Goal: Task Accomplishment & Management: Use online tool/utility

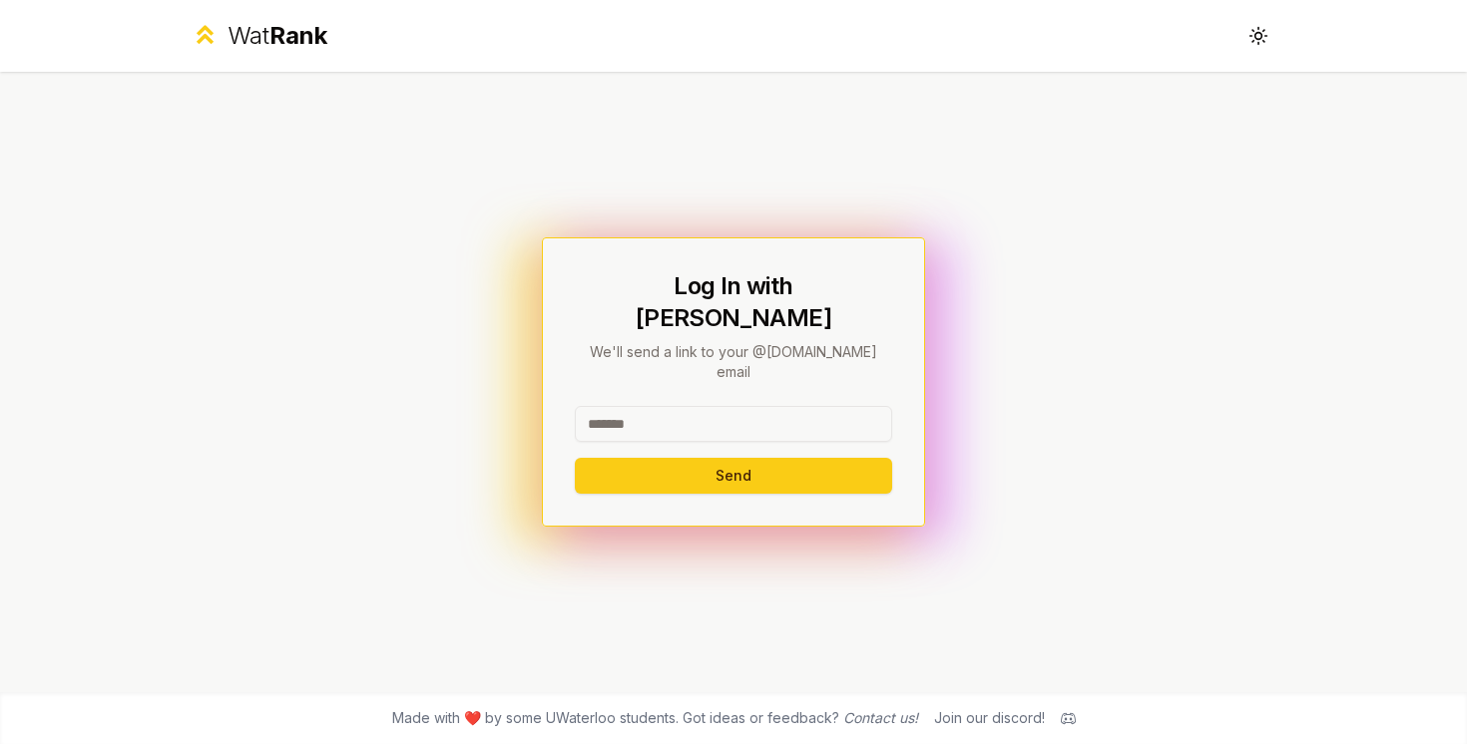
click at [630, 406] on input at bounding box center [733, 424] width 317 height 36
click at [599, 535] on div "Log In with WatIAM We'll send a link to your @uwaterloo.ca email Send" at bounding box center [733, 382] width 1149 height 621
click at [654, 406] on input at bounding box center [733, 424] width 317 height 36
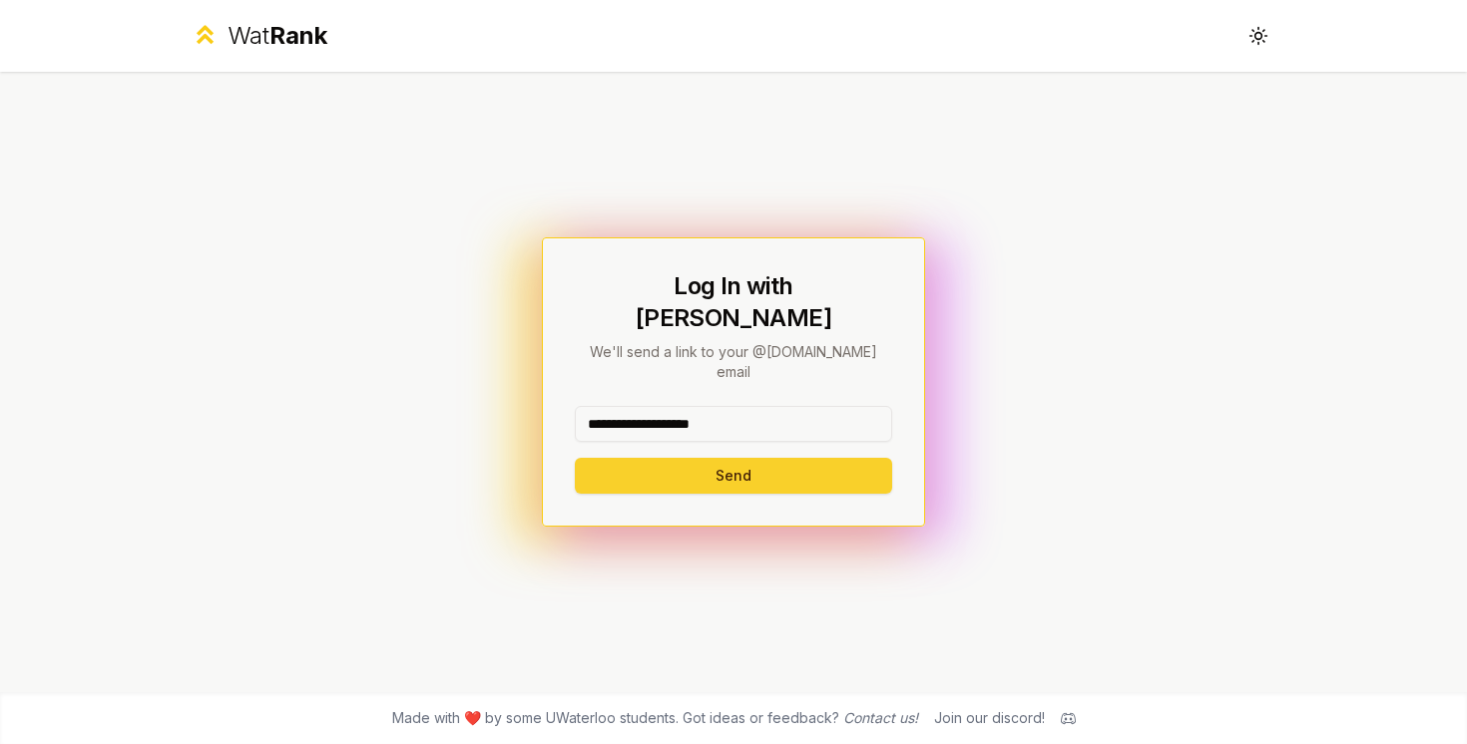
click at [718, 458] on button "Send" at bounding box center [733, 476] width 317 height 36
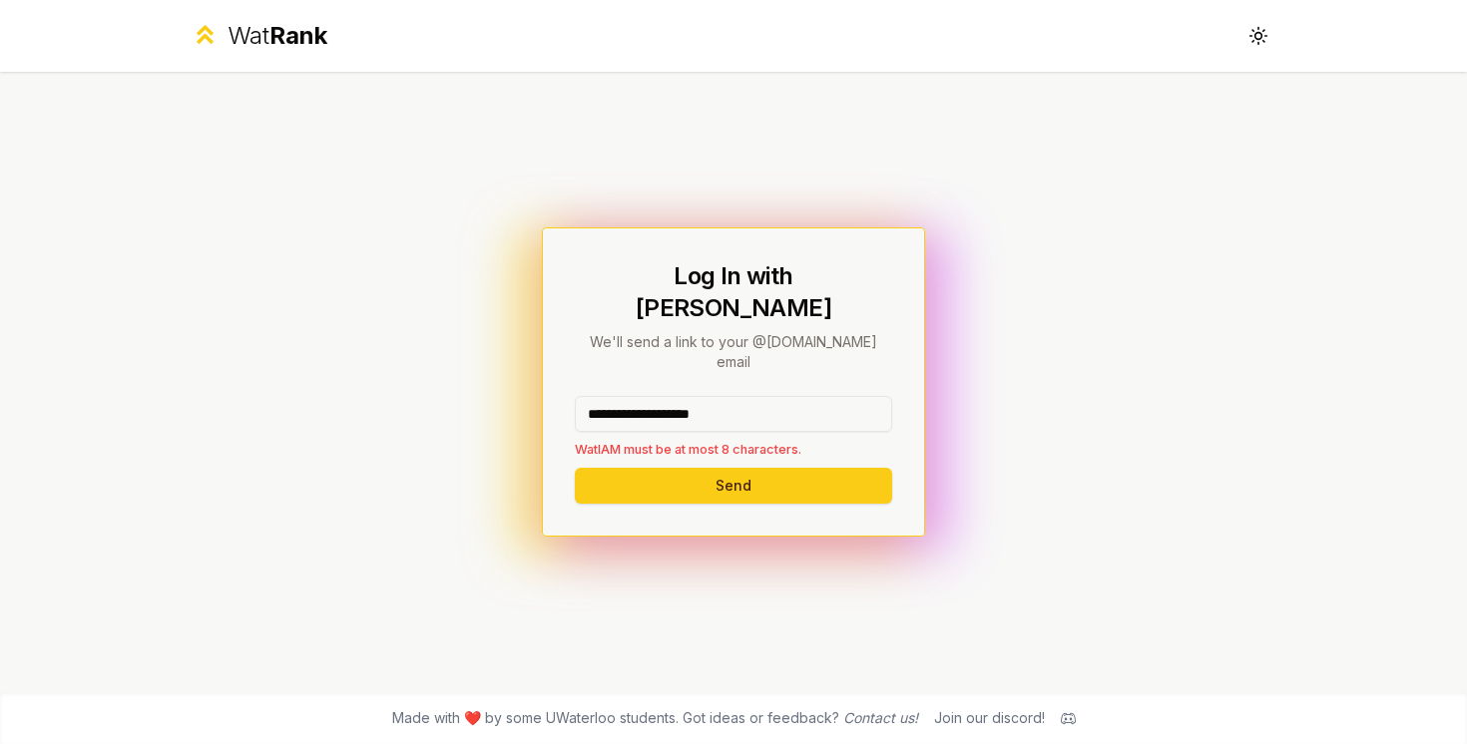
drag, startPoint x: 811, startPoint y: 394, endPoint x: 646, endPoint y: 388, distance: 165.7
click at [646, 396] on input "**********" at bounding box center [733, 414] width 317 height 36
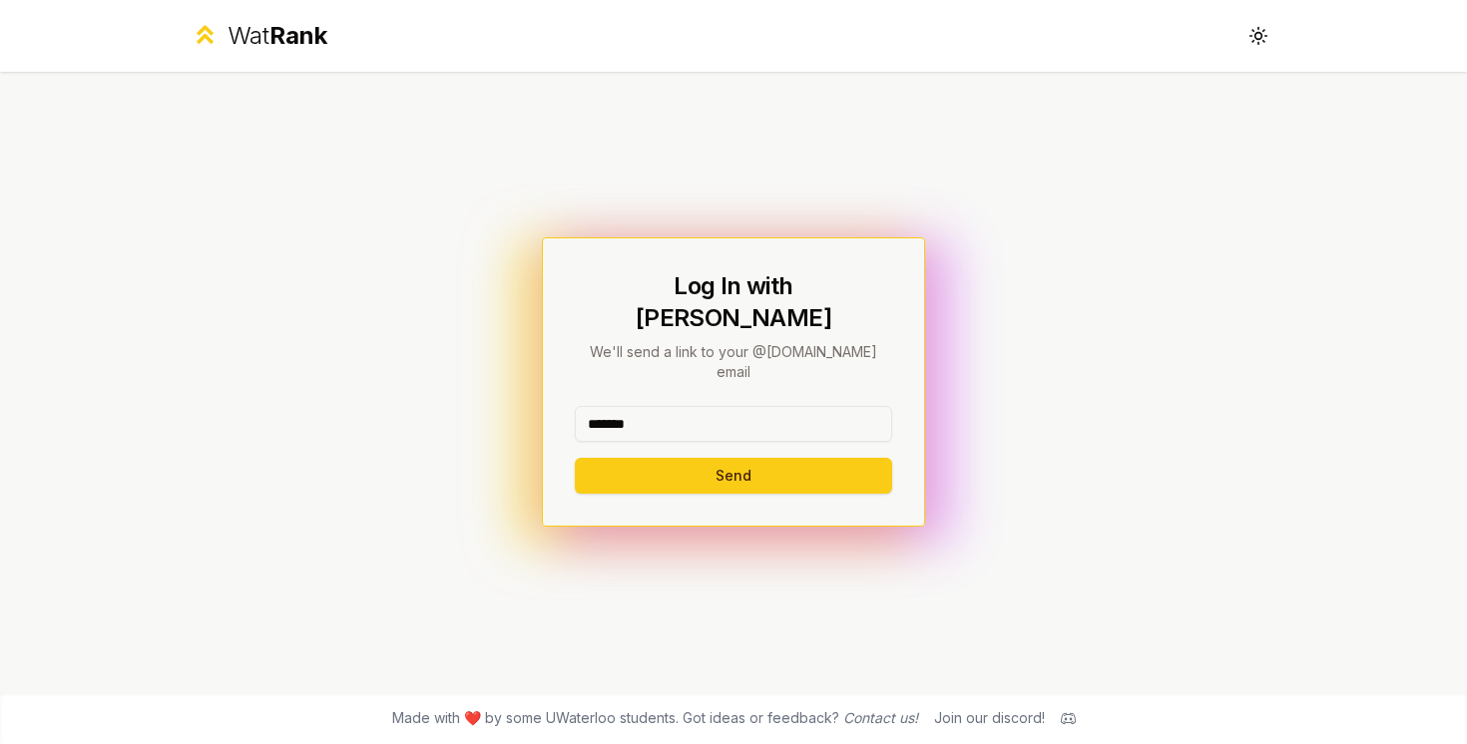
type input "*******"
click at [575, 458] on button "Send" at bounding box center [733, 476] width 317 height 36
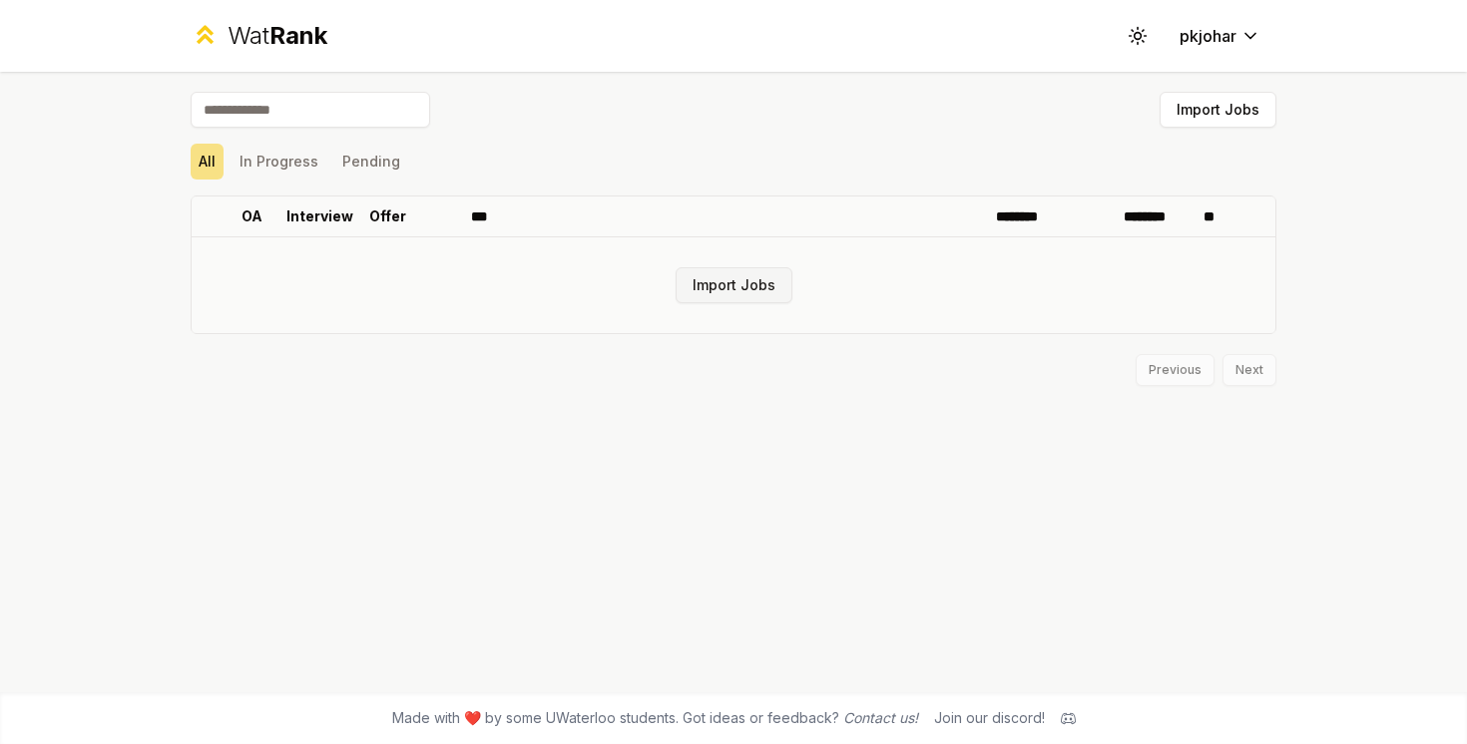
click at [742, 272] on button "Import Jobs" at bounding box center [733, 285] width 117 height 36
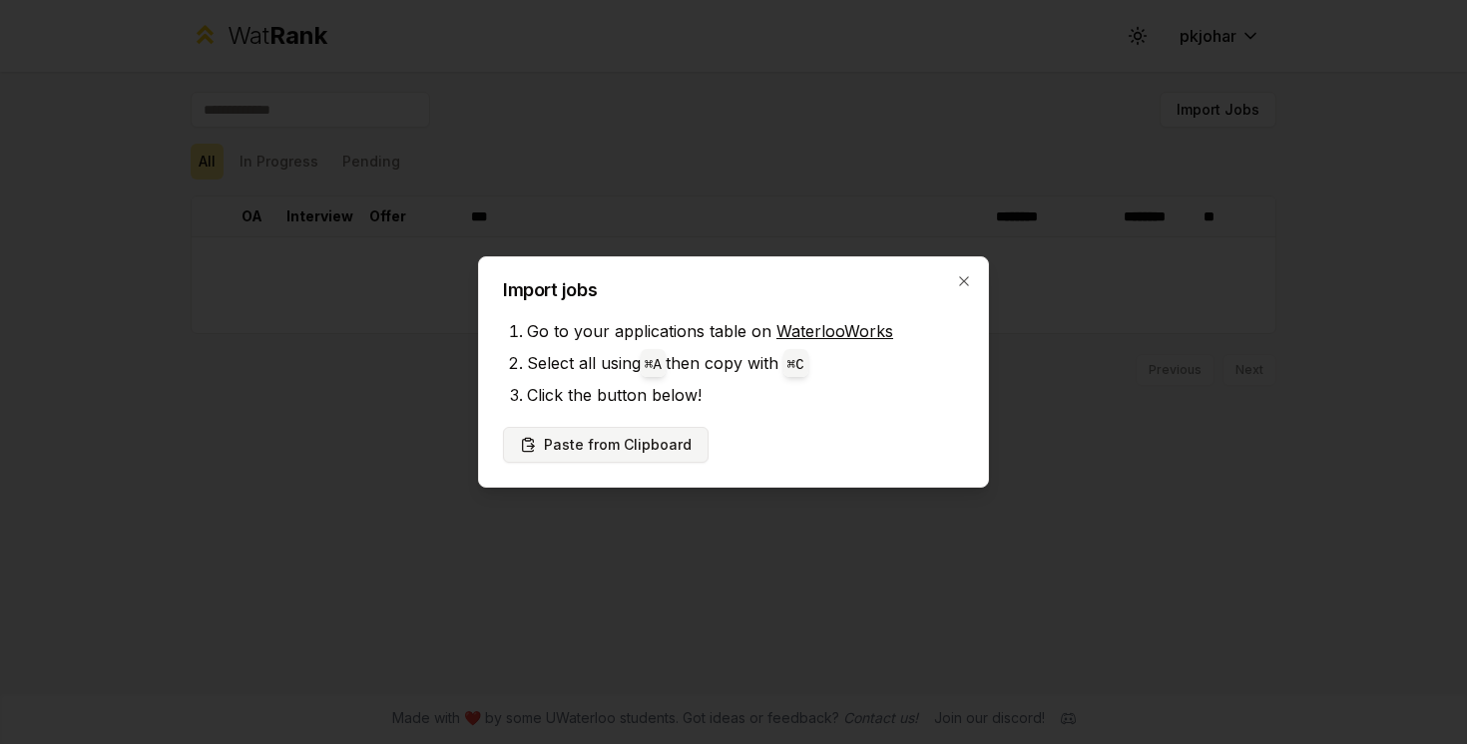
click at [592, 444] on button "Paste from Clipboard" at bounding box center [606, 445] width 206 height 36
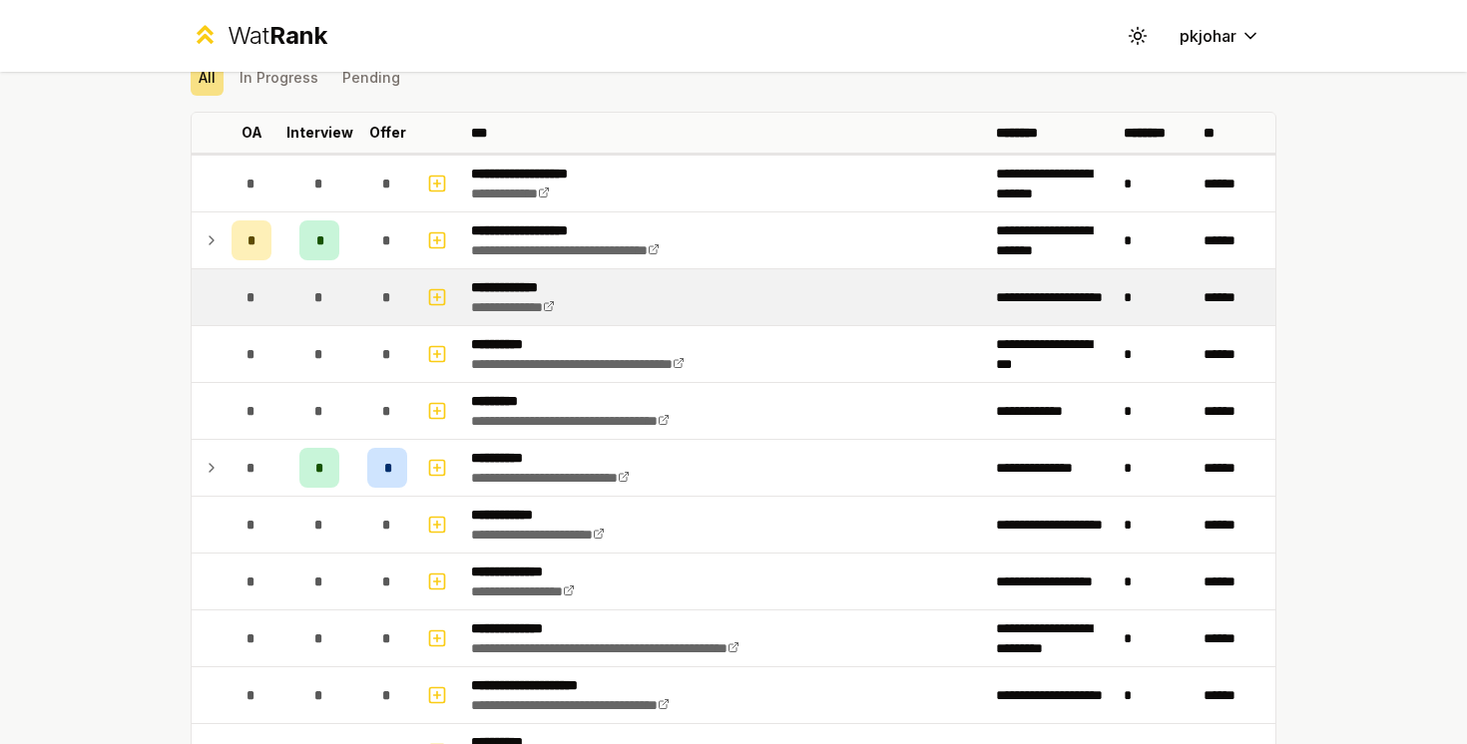
scroll to position [89, 0]
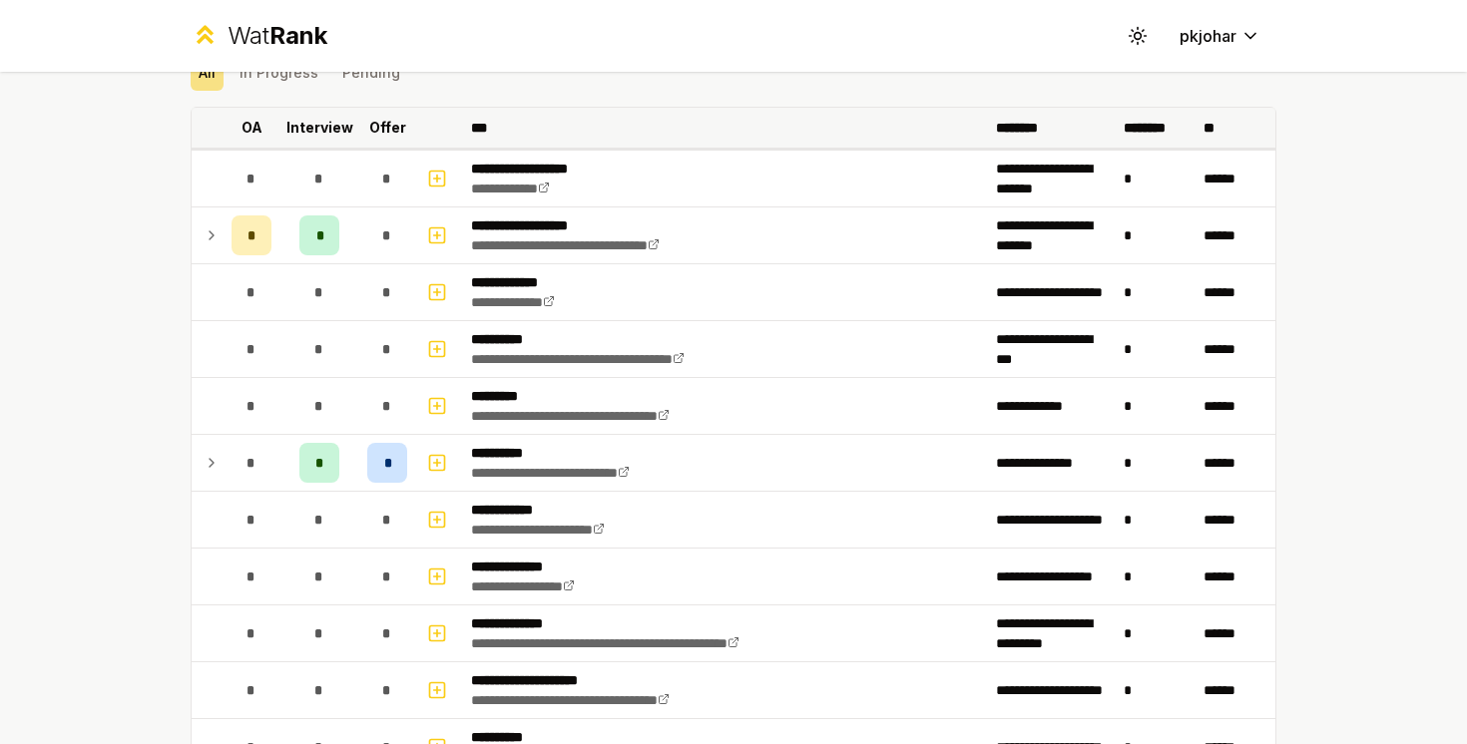
click at [392, 133] on p "Offer" at bounding box center [387, 128] width 37 height 20
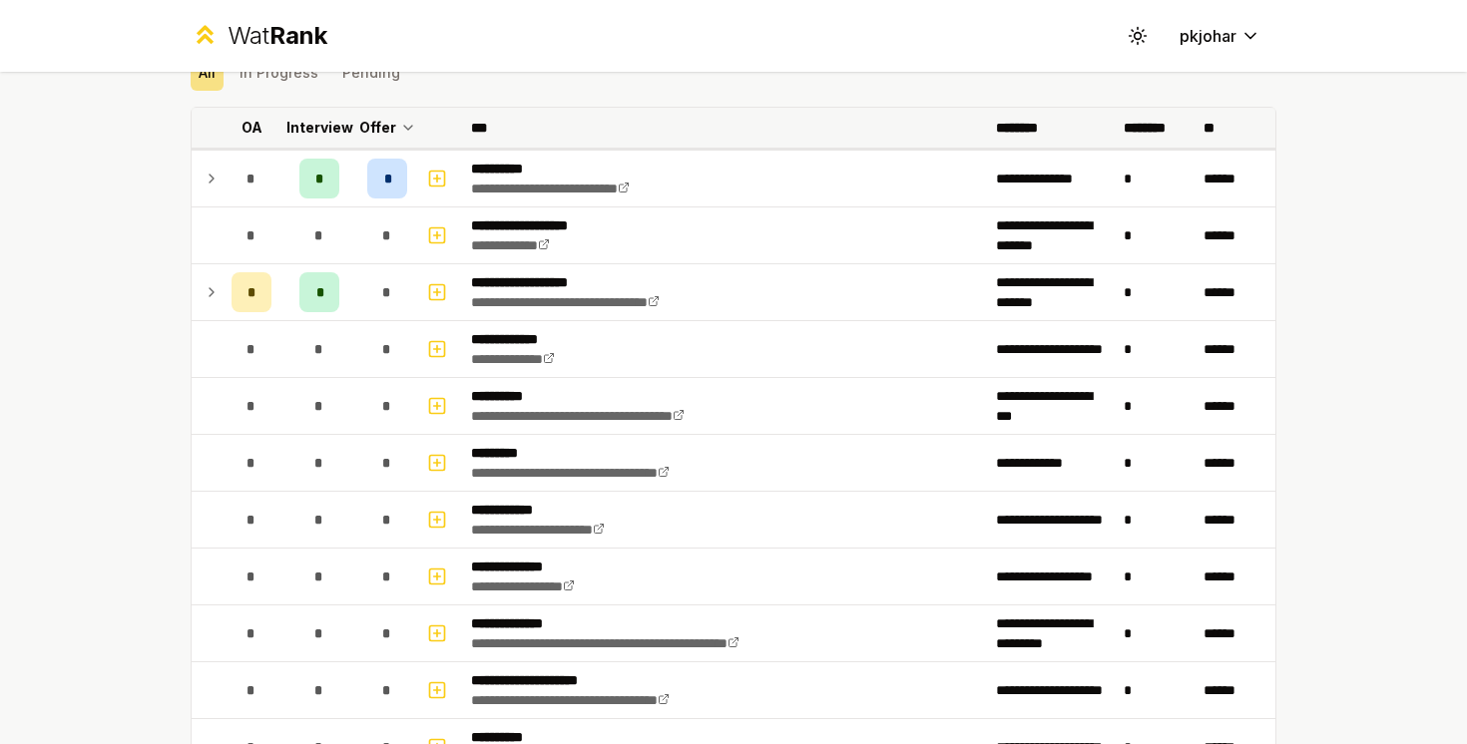
click at [392, 133] on p "Offer" at bounding box center [377, 128] width 37 height 20
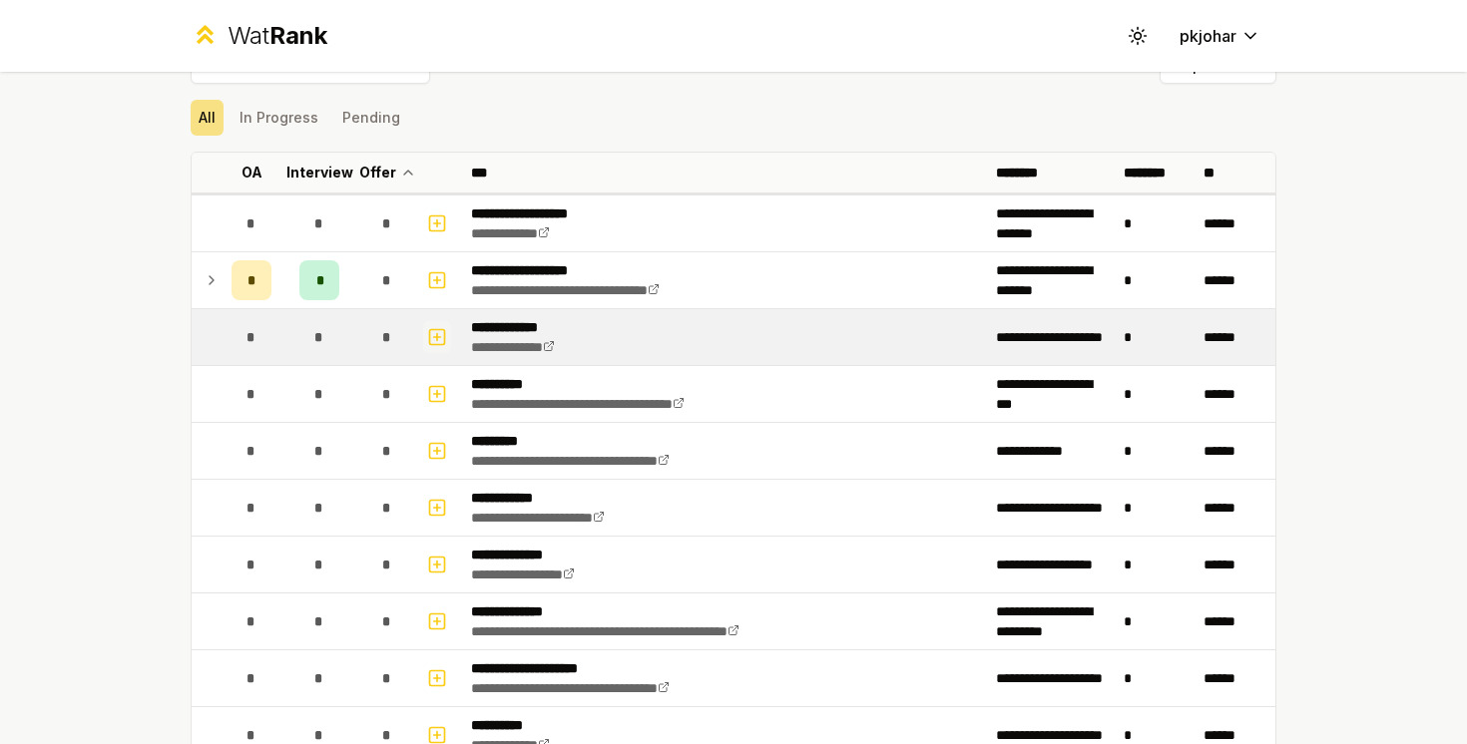
scroll to position [39, 0]
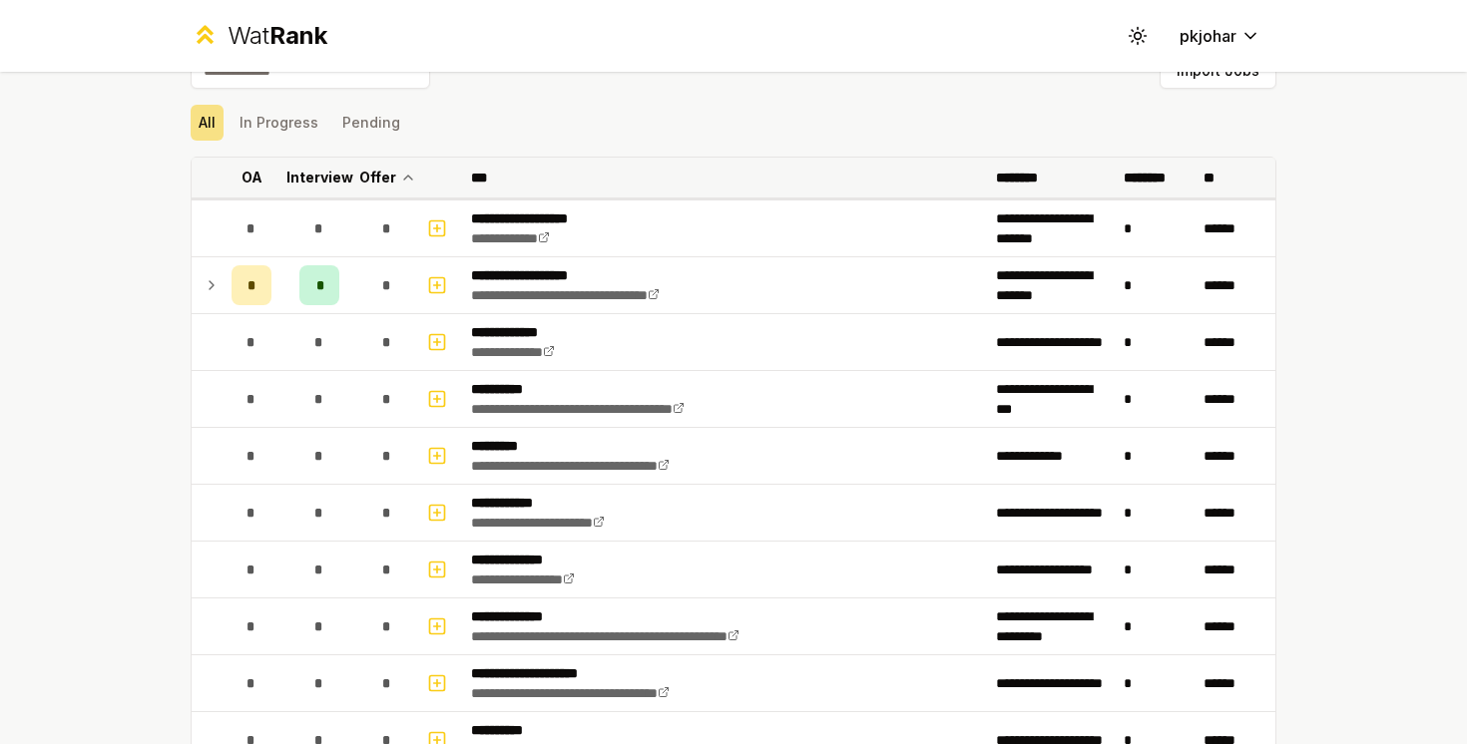
click at [317, 184] on p "Interview" at bounding box center [319, 178] width 67 height 20
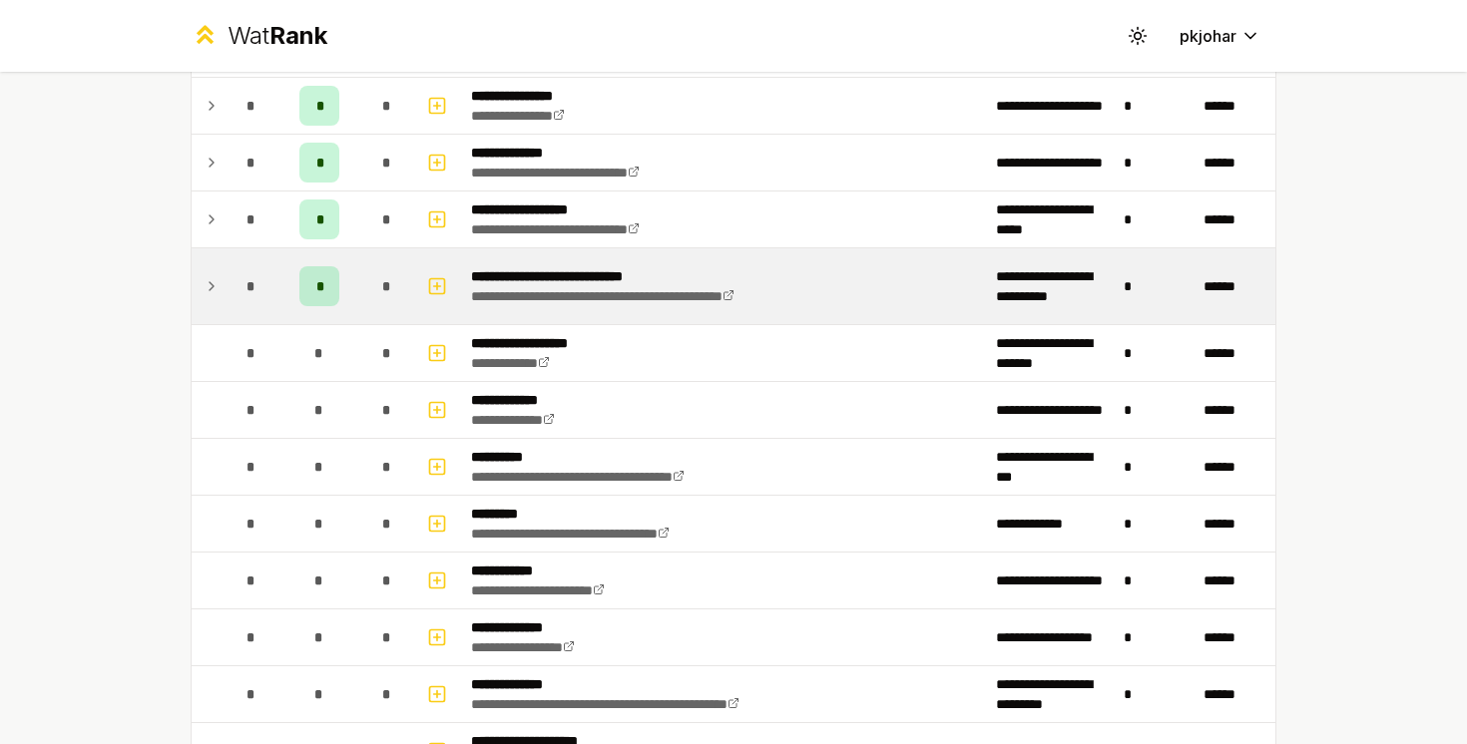
scroll to position [284, 0]
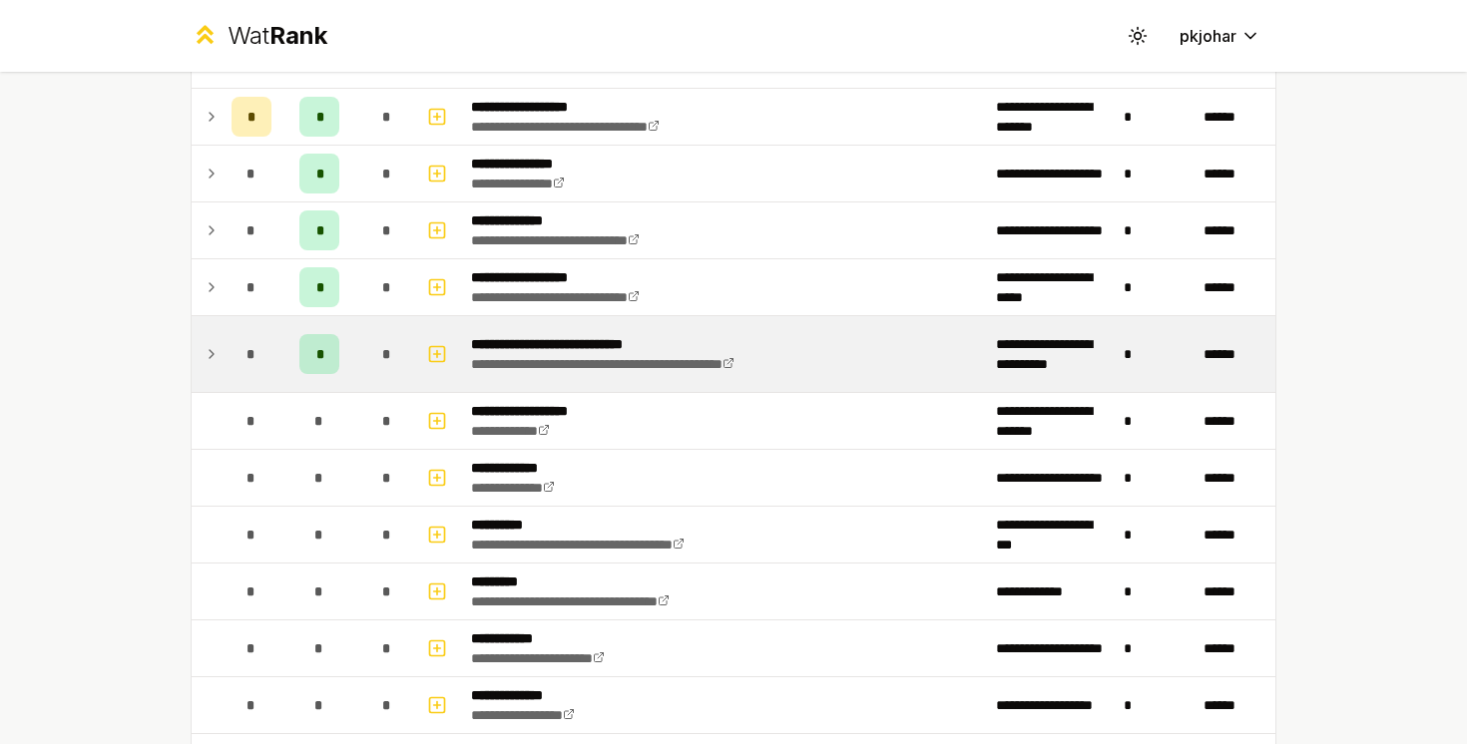
click at [319, 366] on div "*" at bounding box center [319, 354] width 40 height 40
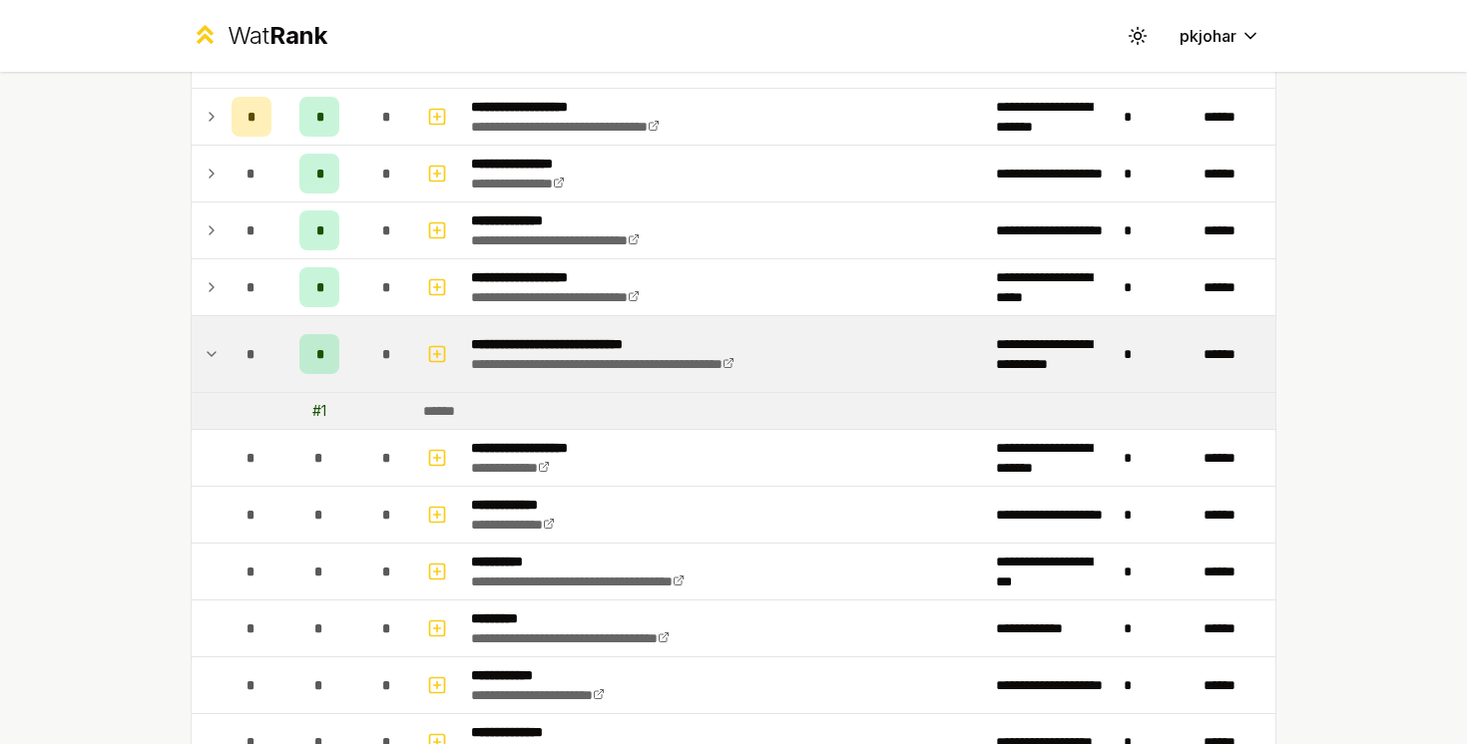
click at [219, 356] on td at bounding box center [208, 354] width 32 height 76
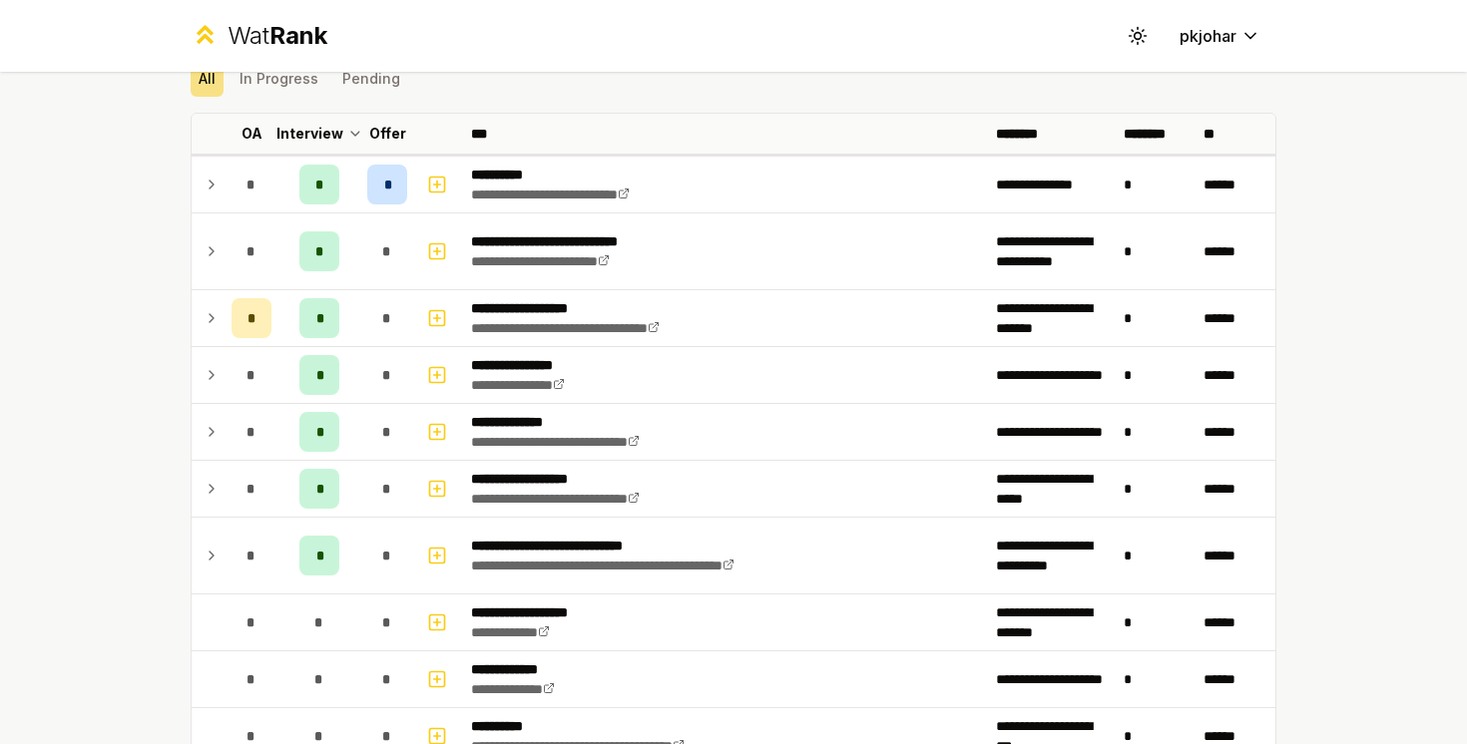
scroll to position [0, 0]
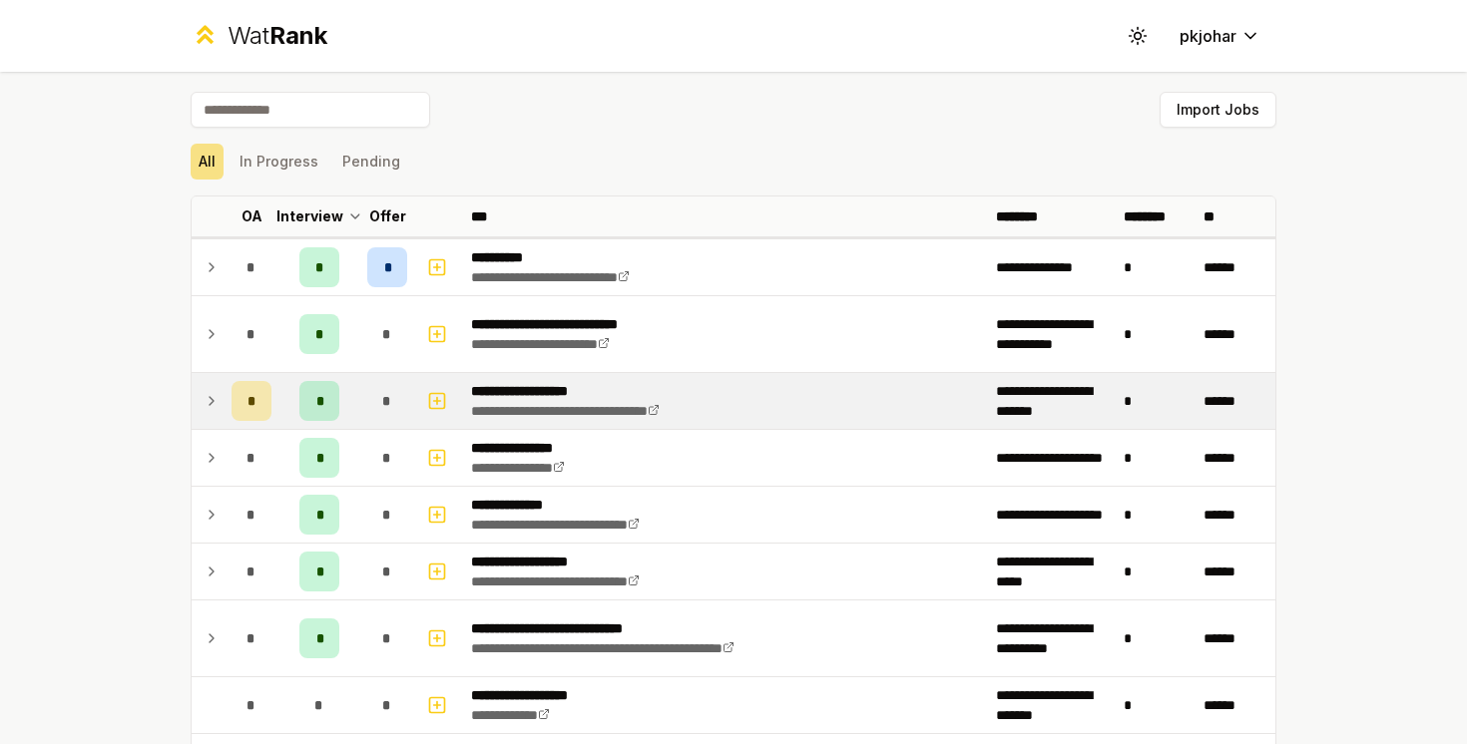
click at [206, 403] on icon at bounding box center [212, 401] width 16 height 24
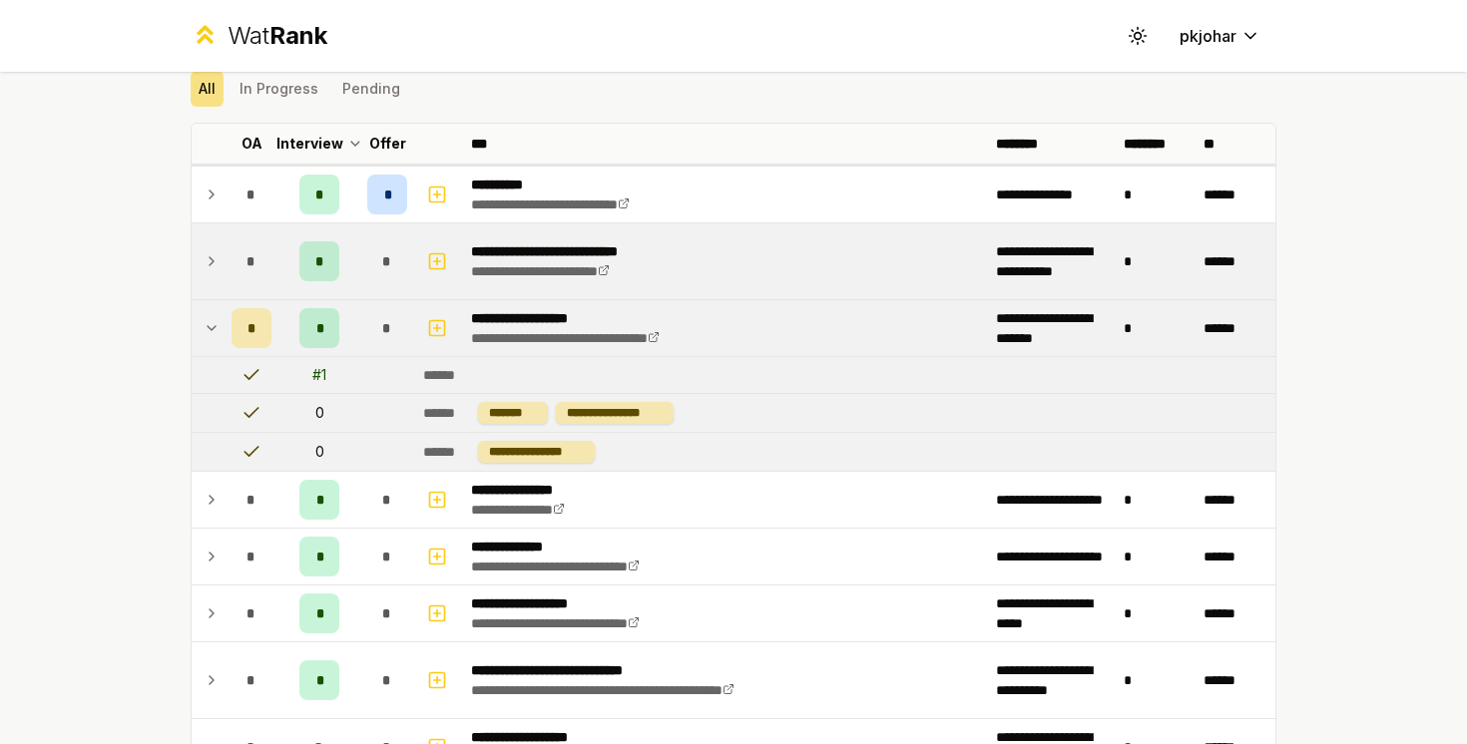
scroll to position [84, 0]
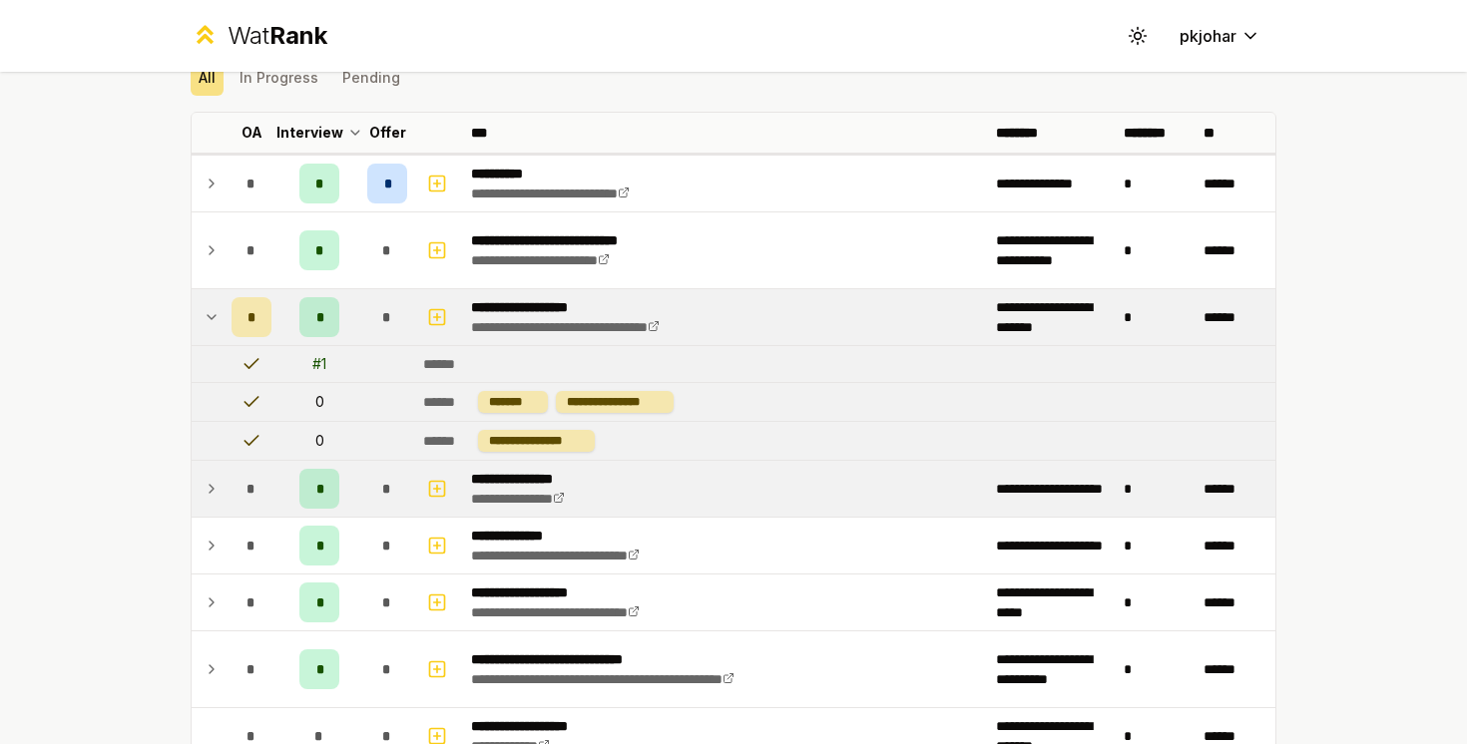
click at [201, 483] on td at bounding box center [208, 489] width 32 height 56
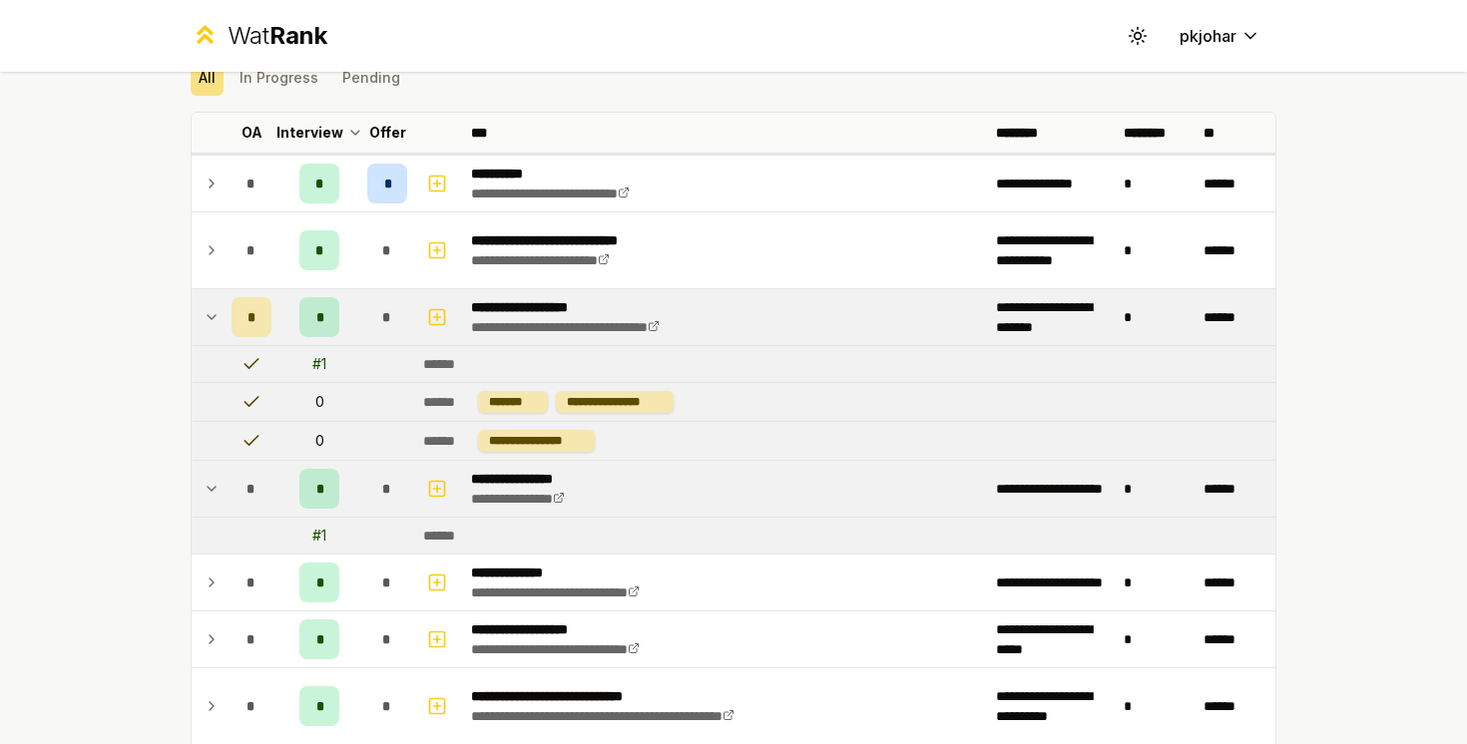
scroll to position [204, 0]
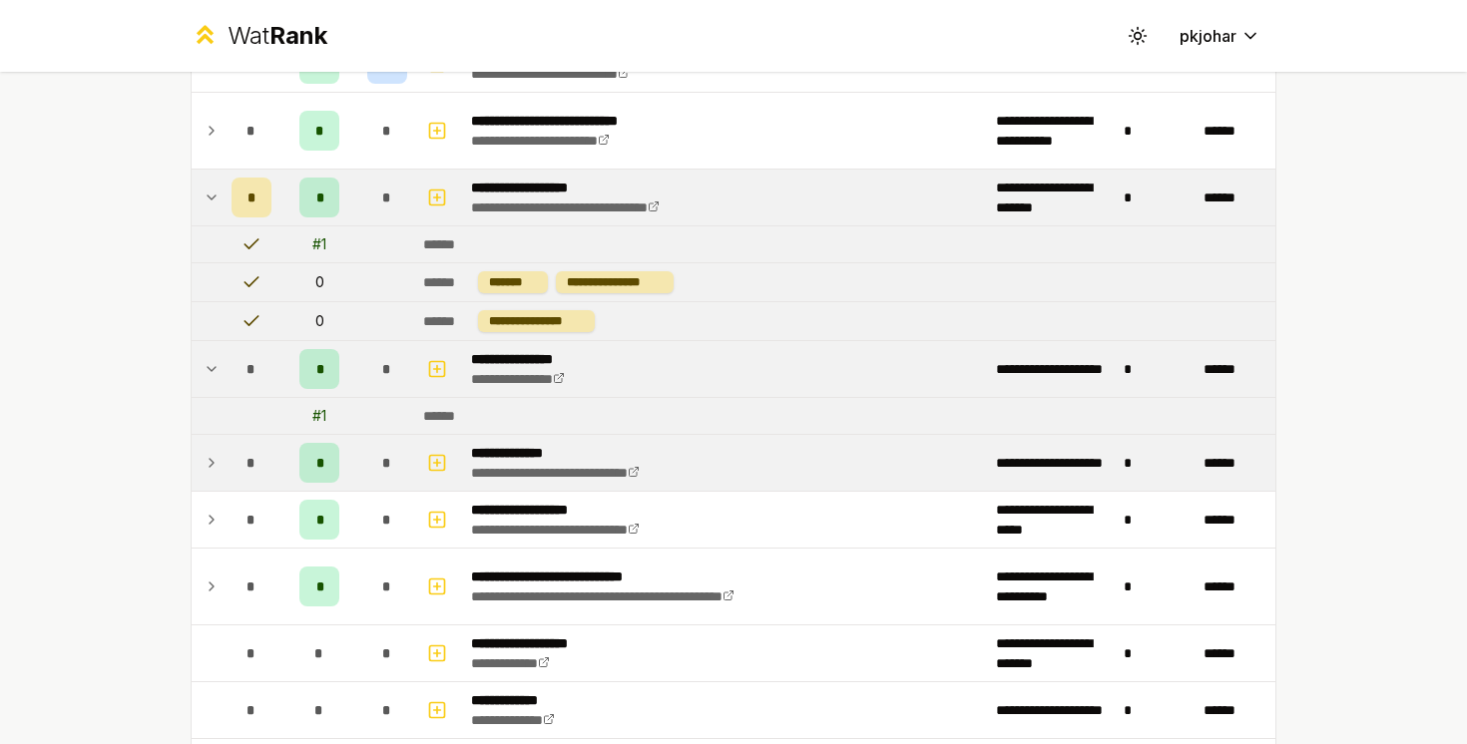
click at [213, 464] on icon at bounding box center [212, 463] width 16 height 24
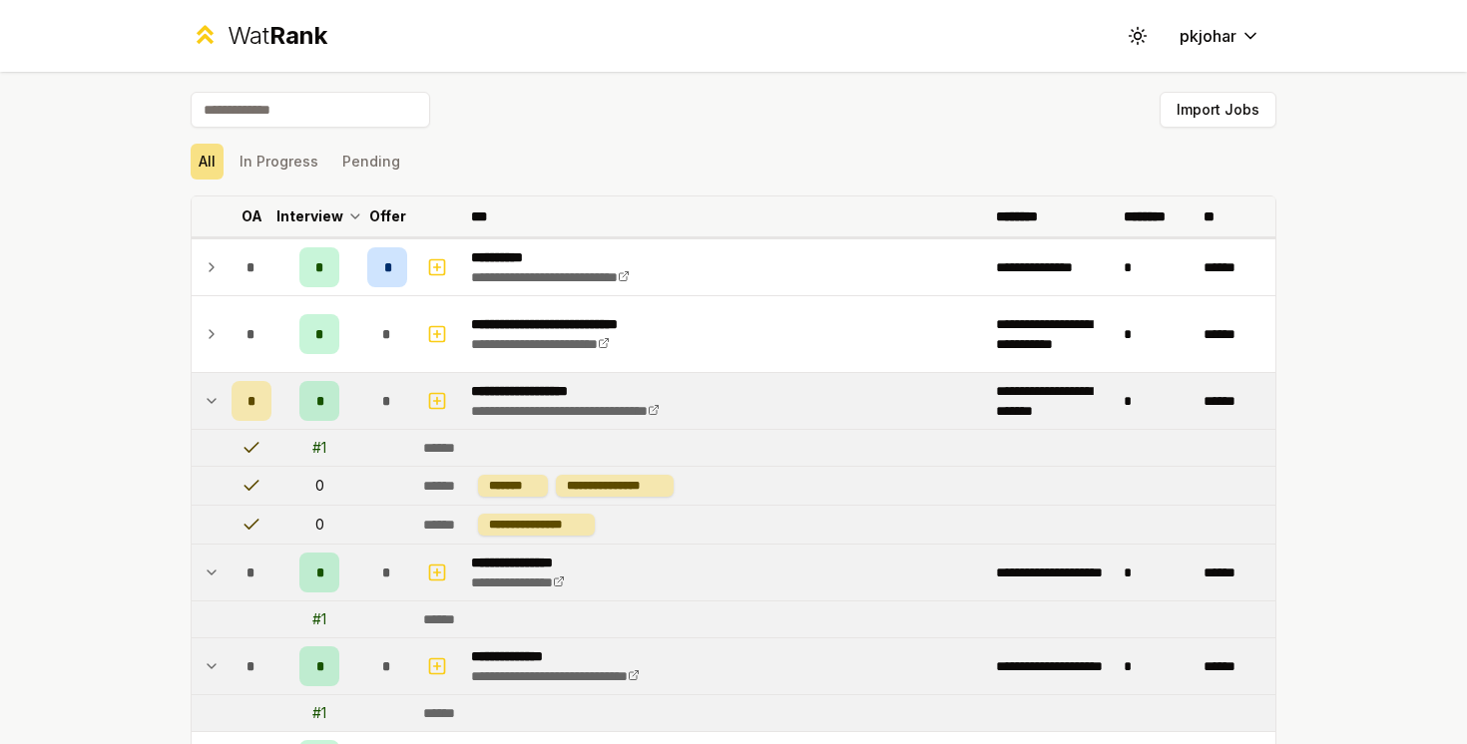
scroll to position [455, 0]
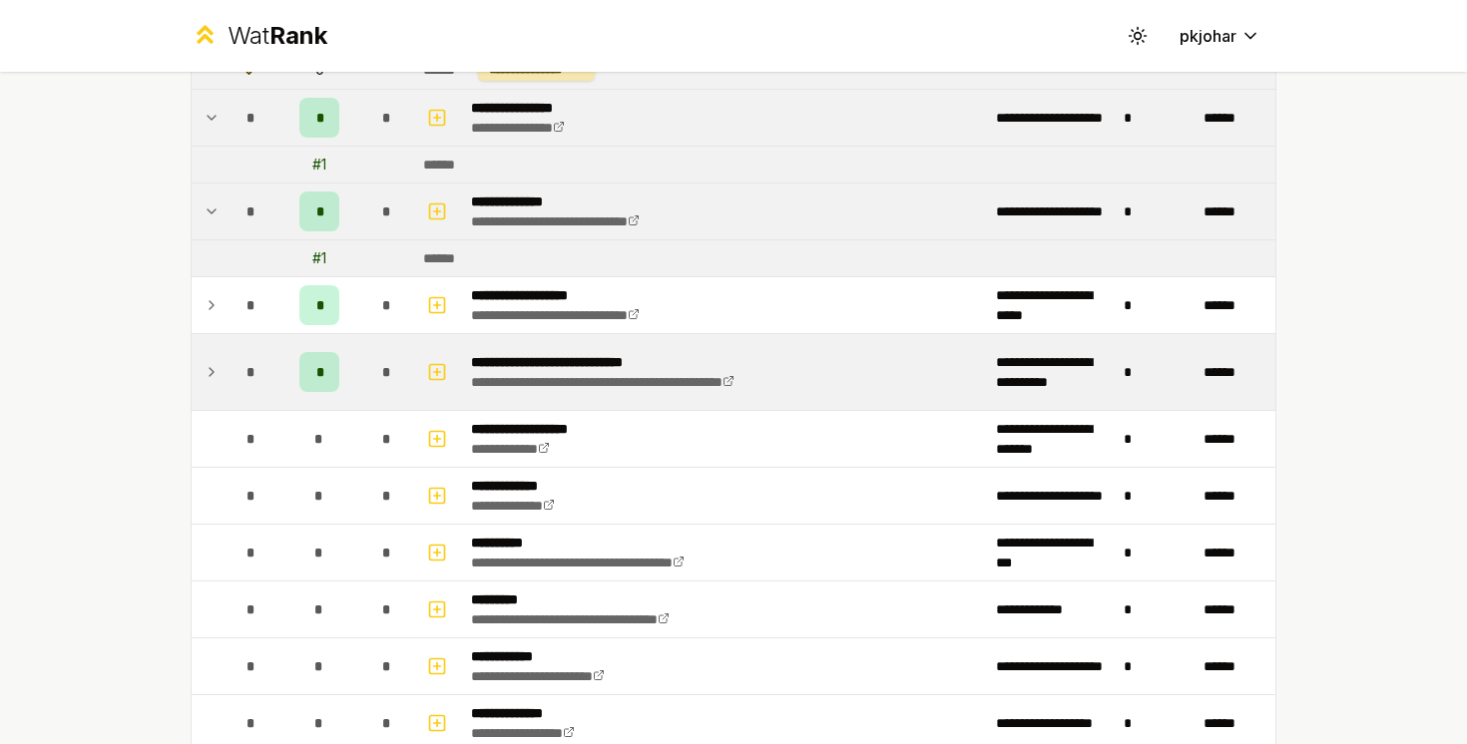
click at [217, 369] on icon at bounding box center [212, 372] width 16 height 24
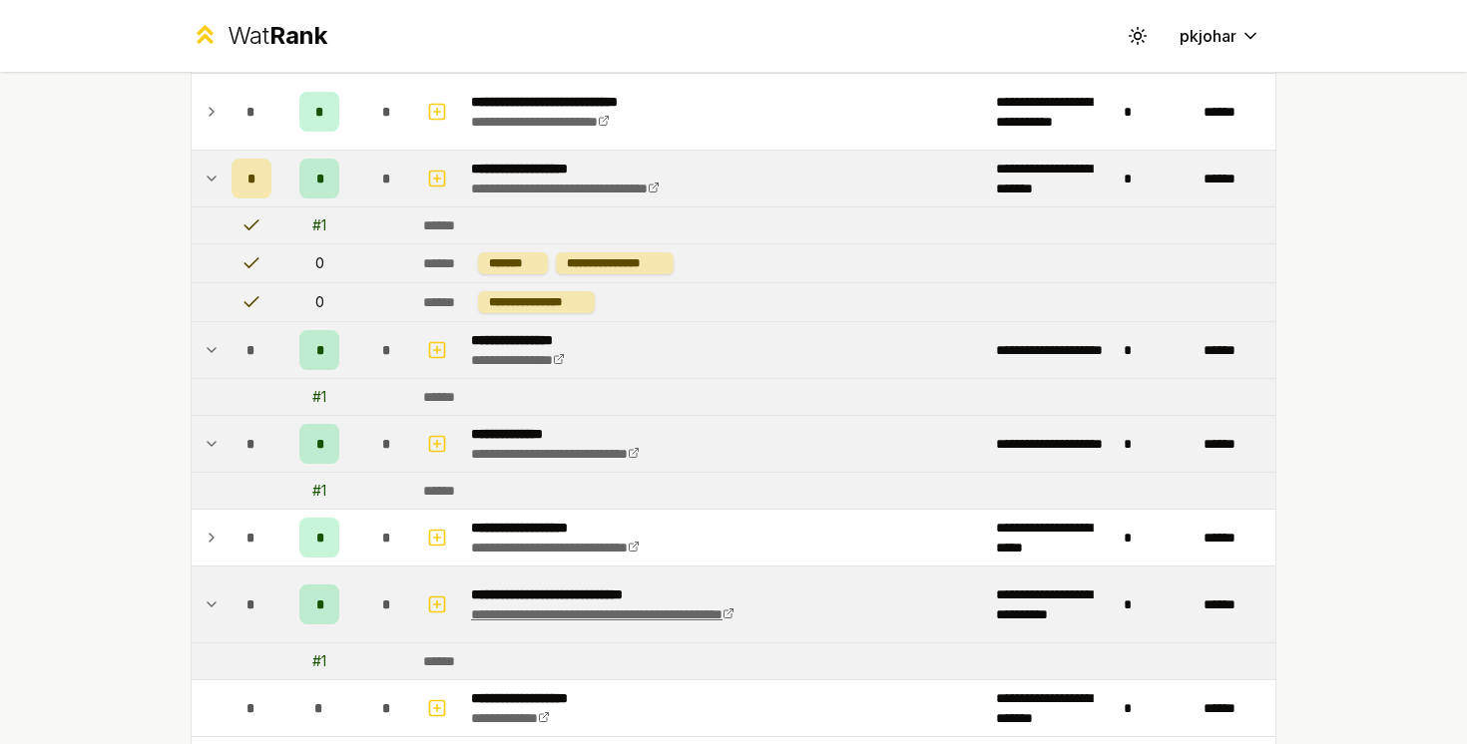
scroll to position [0, 0]
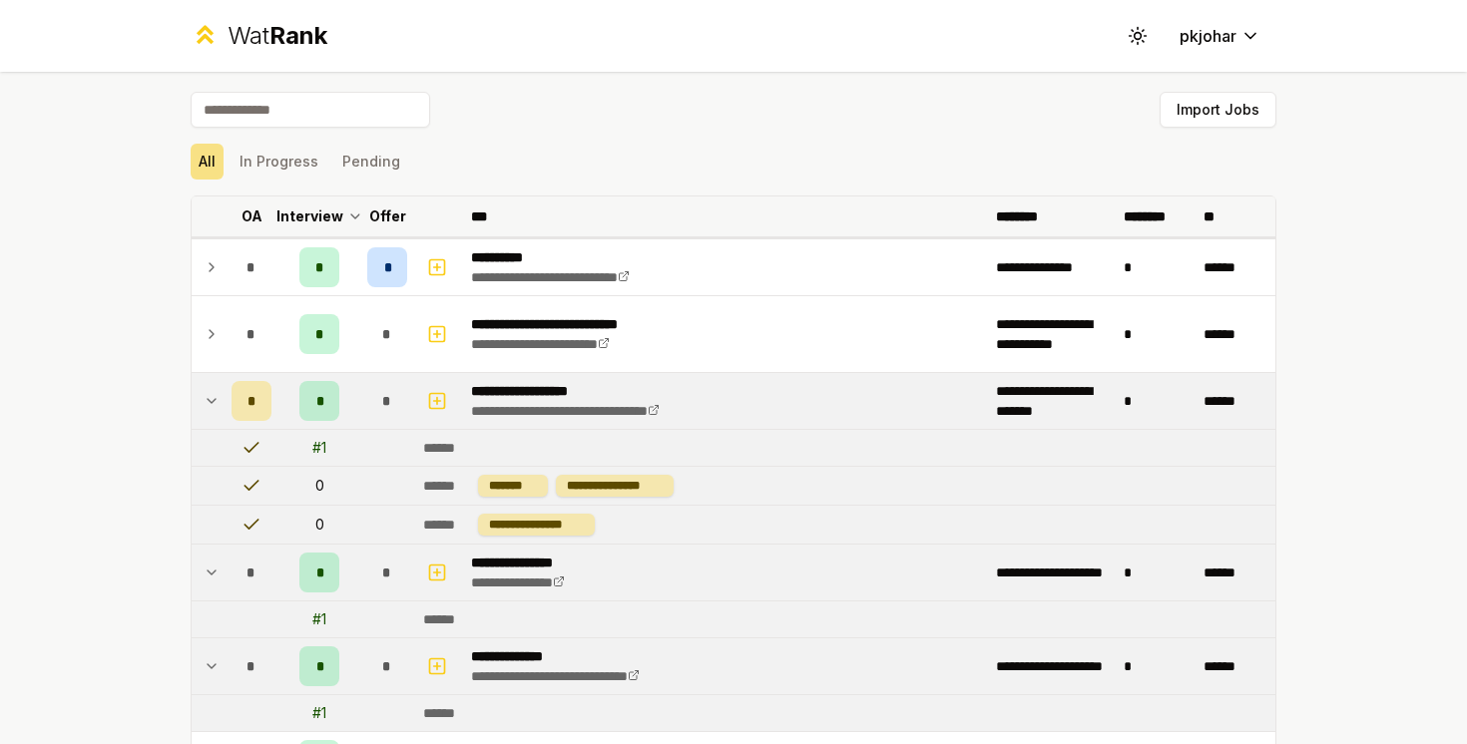
click at [391, 221] on p "Offer" at bounding box center [387, 217] width 37 height 20
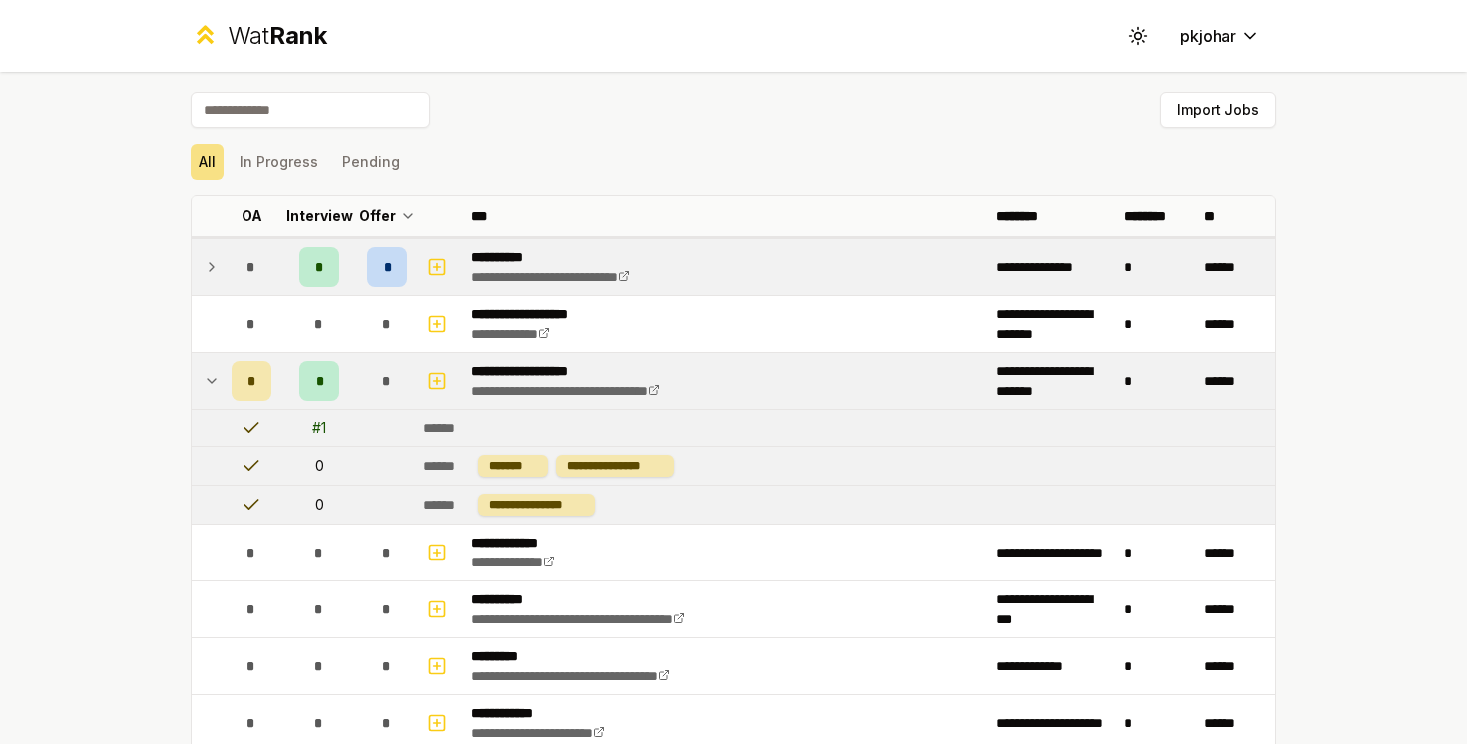
click at [391, 261] on div "*" at bounding box center [387, 267] width 40 height 40
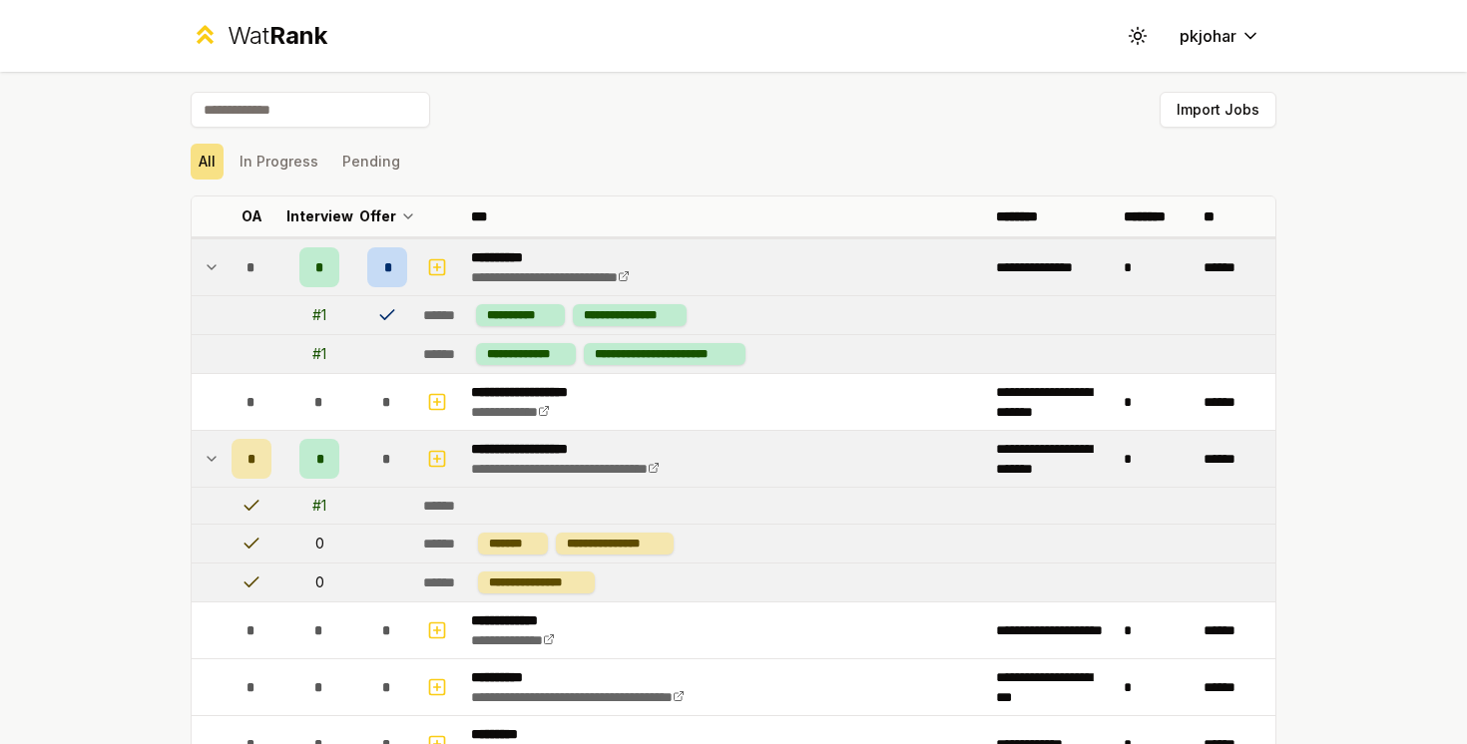
click at [384, 264] on span "*" at bounding box center [387, 267] width 6 height 20
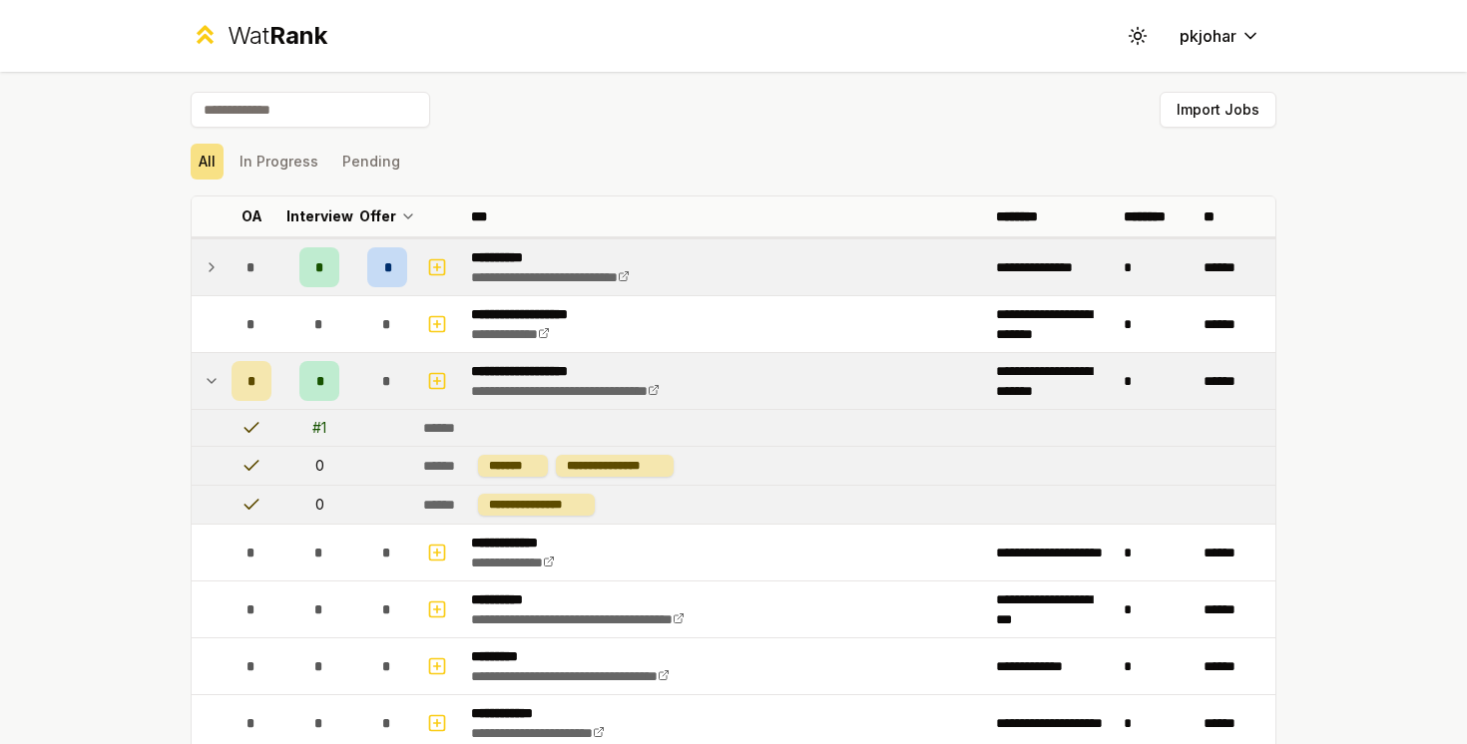
click at [392, 257] on div "*" at bounding box center [387, 267] width 40 height 40
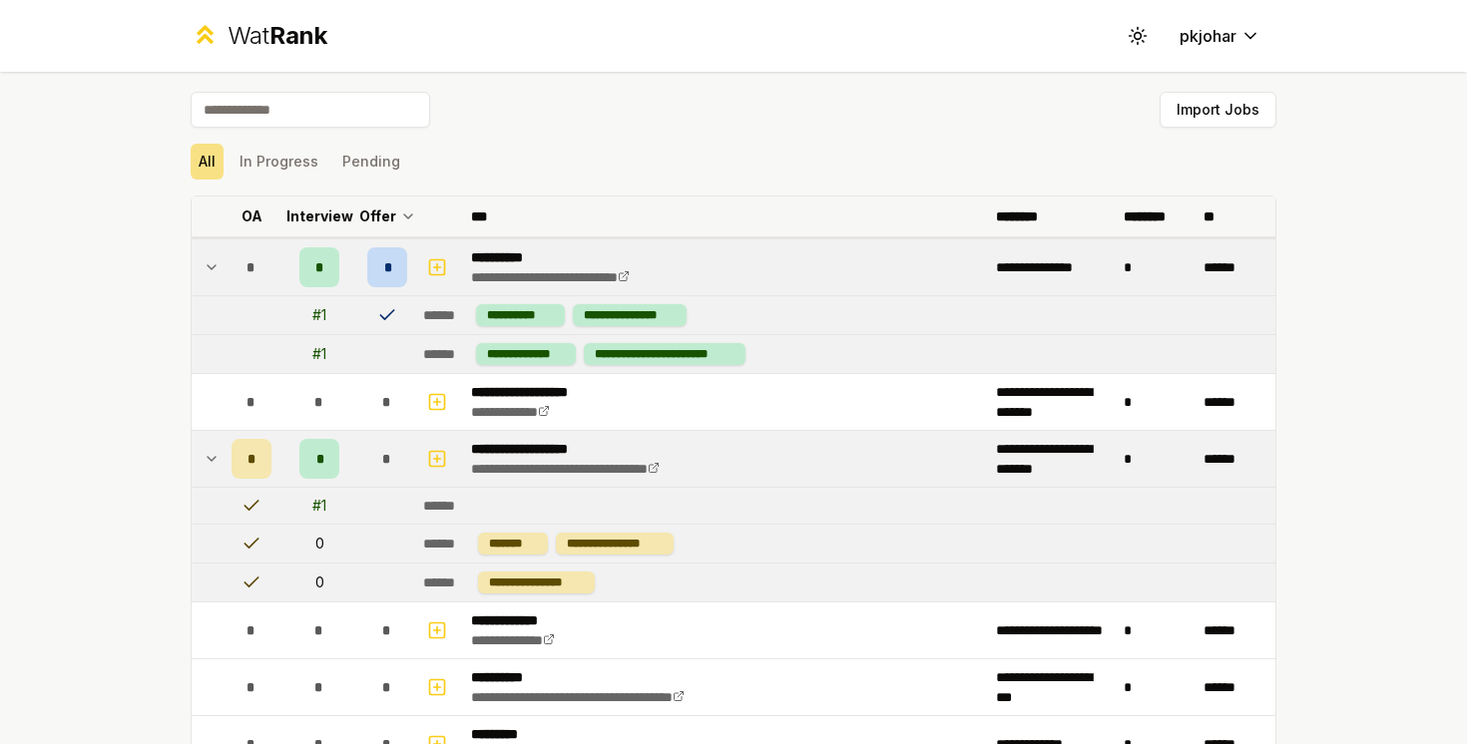
click at [393, 219] on p "Offer" at bounding box center [377, 217] width 37 height 20
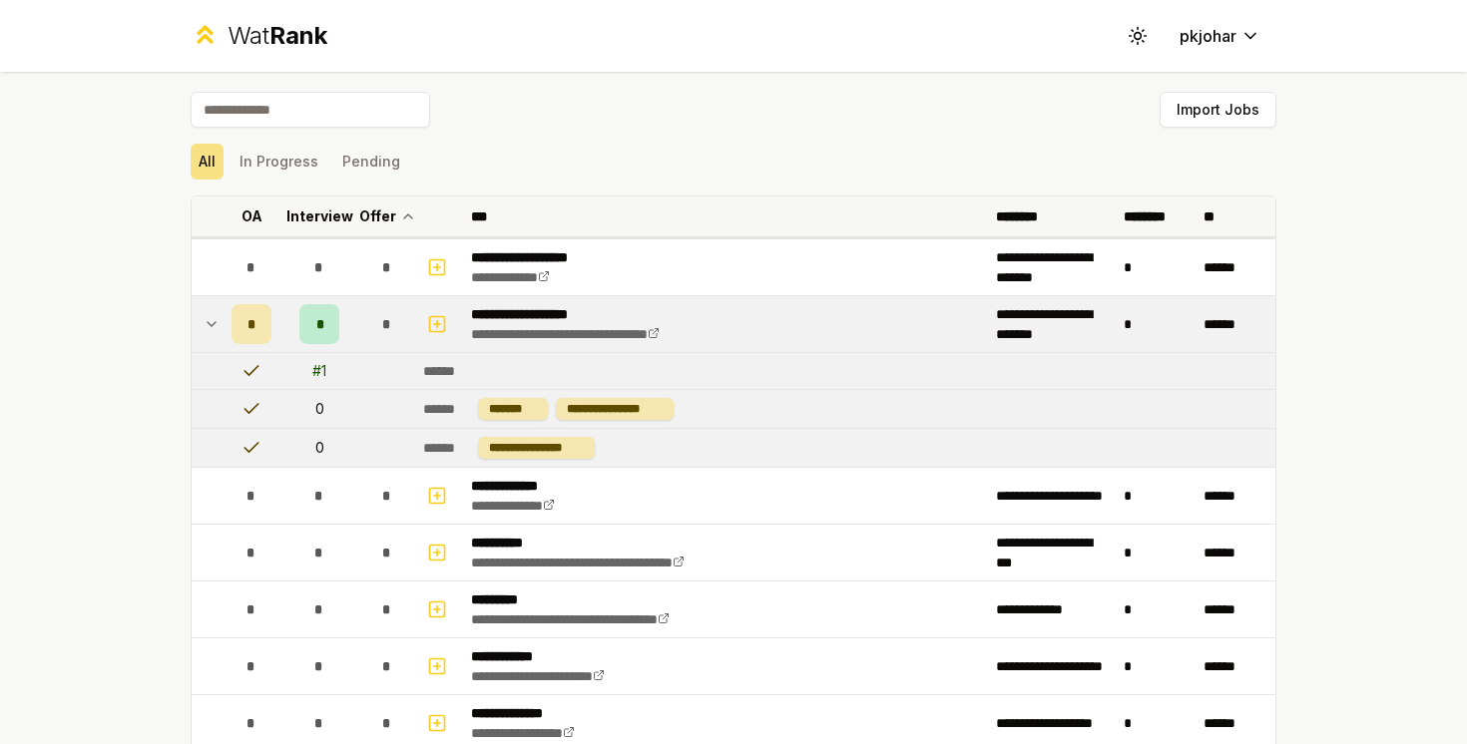
click at [393, 219] on p "Offer" at bounding box center [377, 217] width 37 height 20
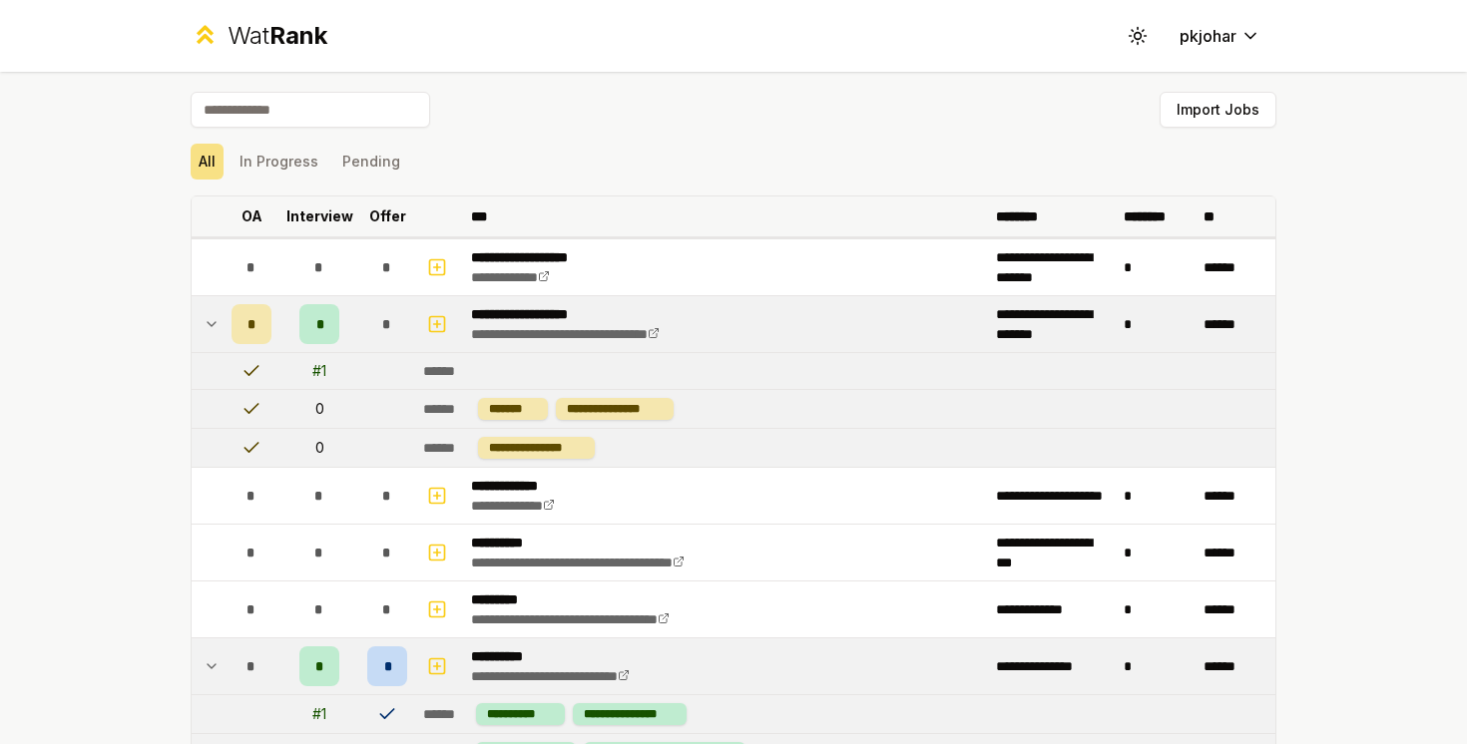
click at [393, 222] on p "Offer" at bounding box center [387, 217] width 37 height 20
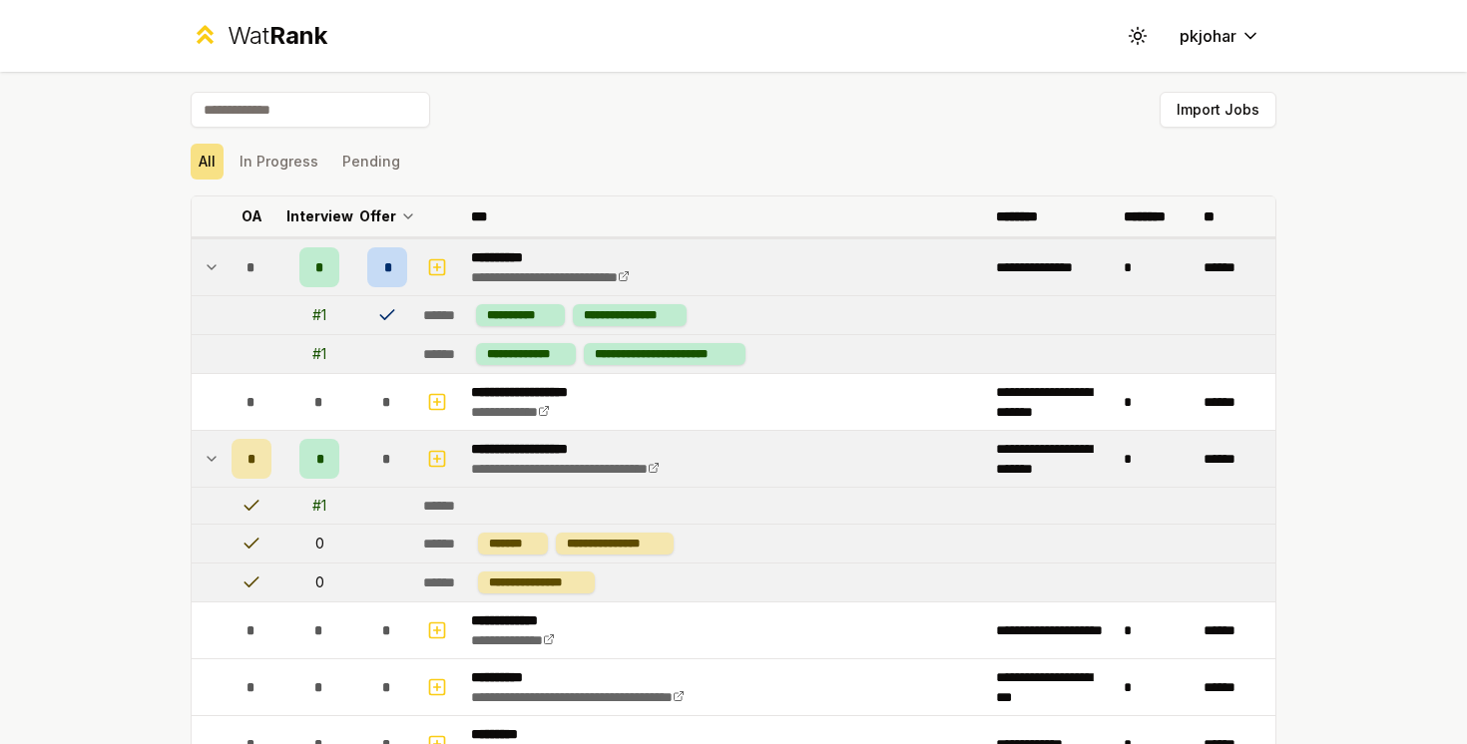
click at [393, 222] on p "Offer" at bounding box center [377, 217] width 37 height 20
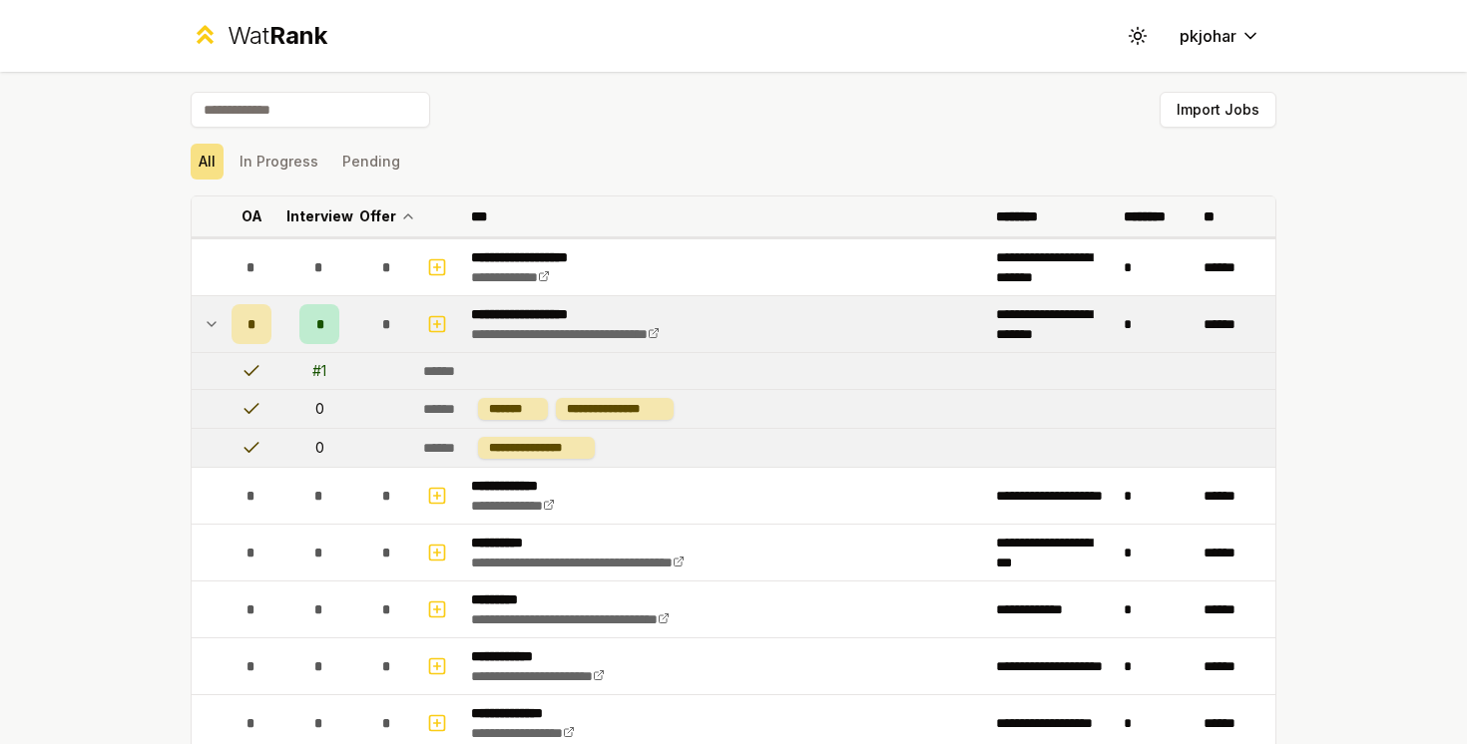
click at [393, 222] on p "Offer" at bounding box center [377, 217] width 37 height 20
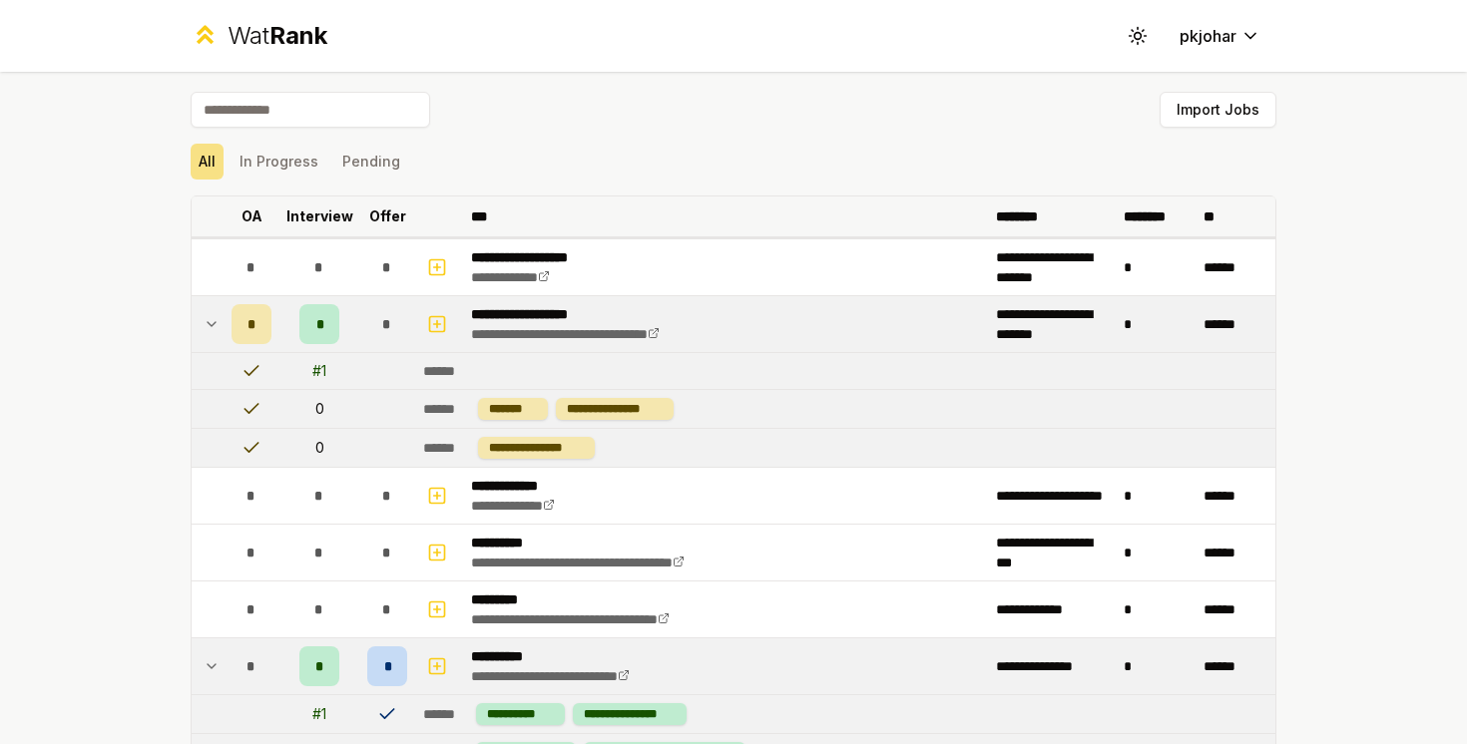
click at [393, 222] on p "Offer" at bounding box center [387, 217] width 37 height 20
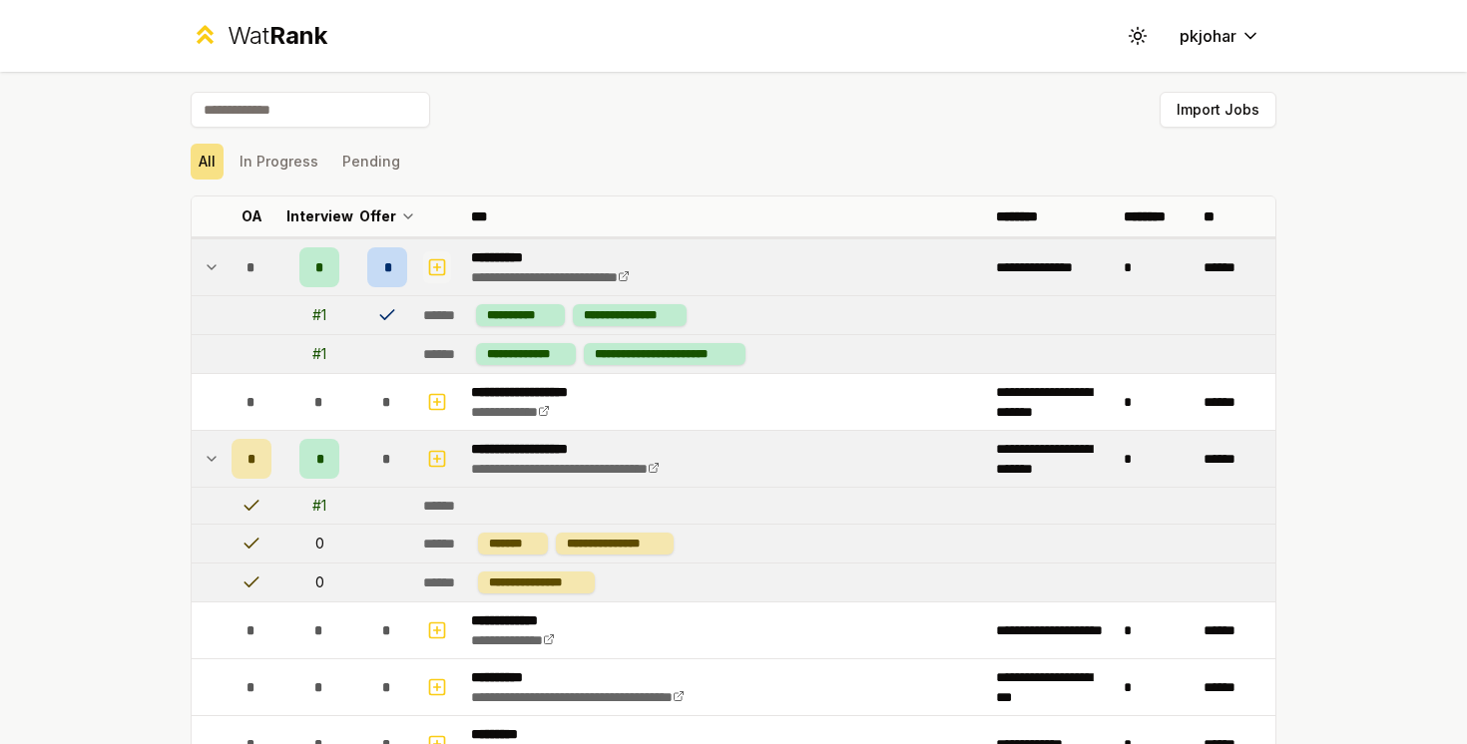
click at [433, 271] on icon "button" at bounding box center [437, 267] width 20 height 24
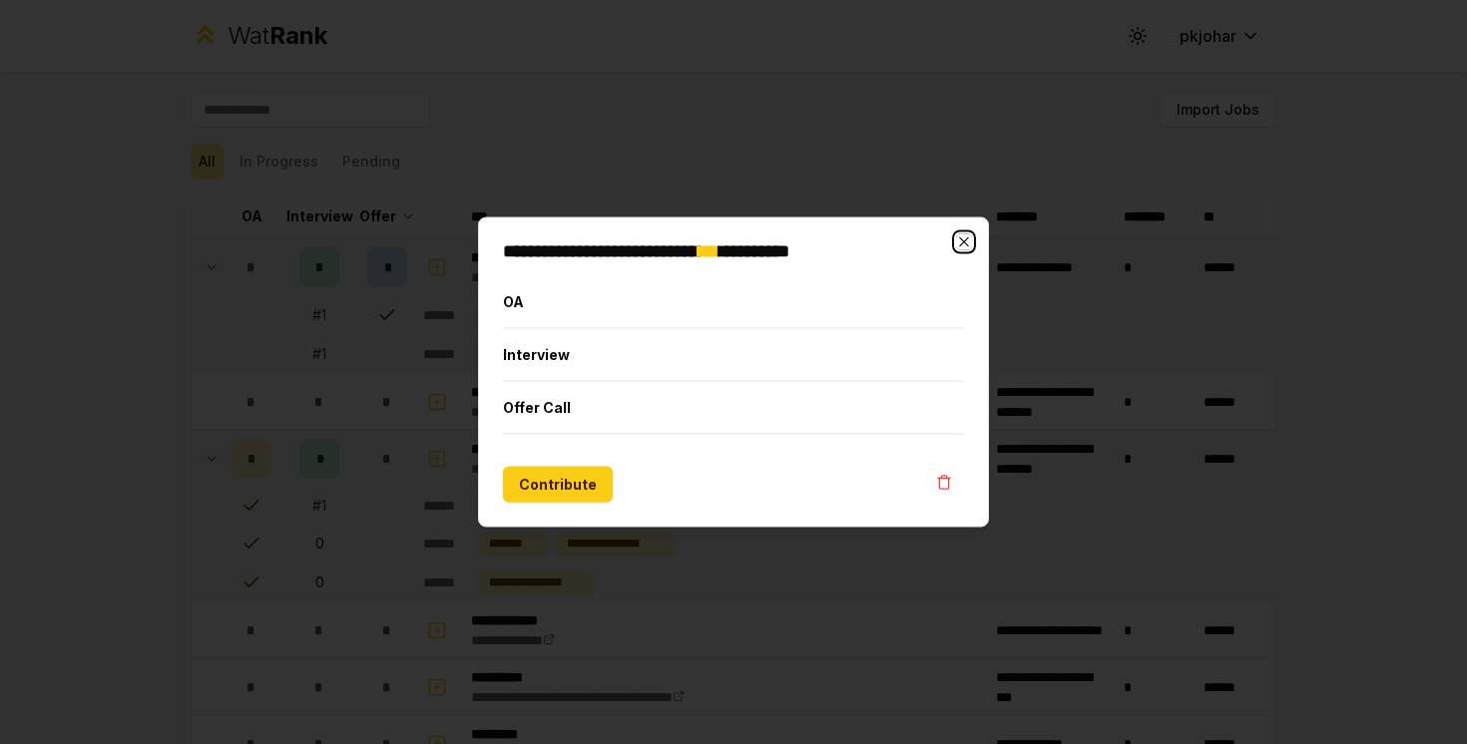
click at [969, 245] on icon "button" at bounding box center [964, 242] width 16 height 16
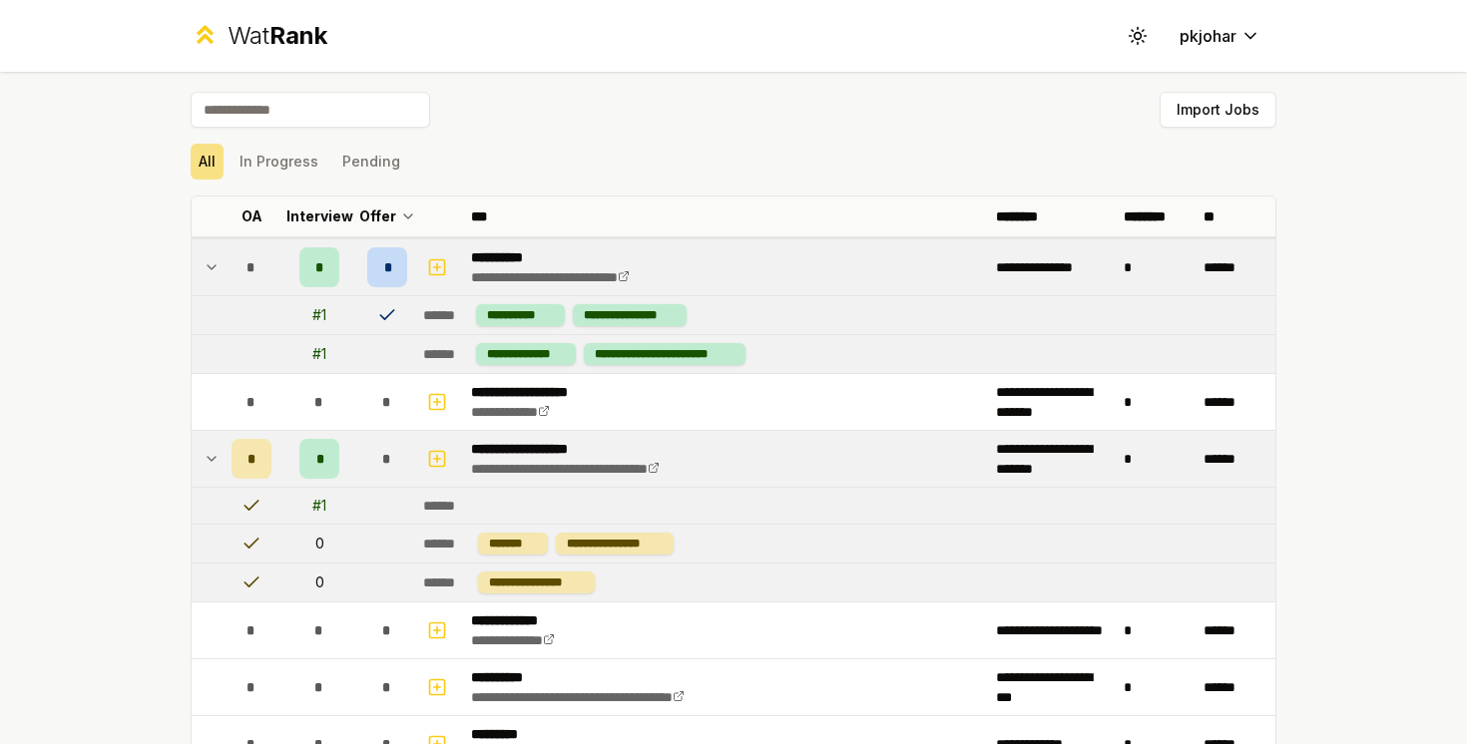
click at [214, 269] on icon at bounding box center [212, 267] width 16 height 24
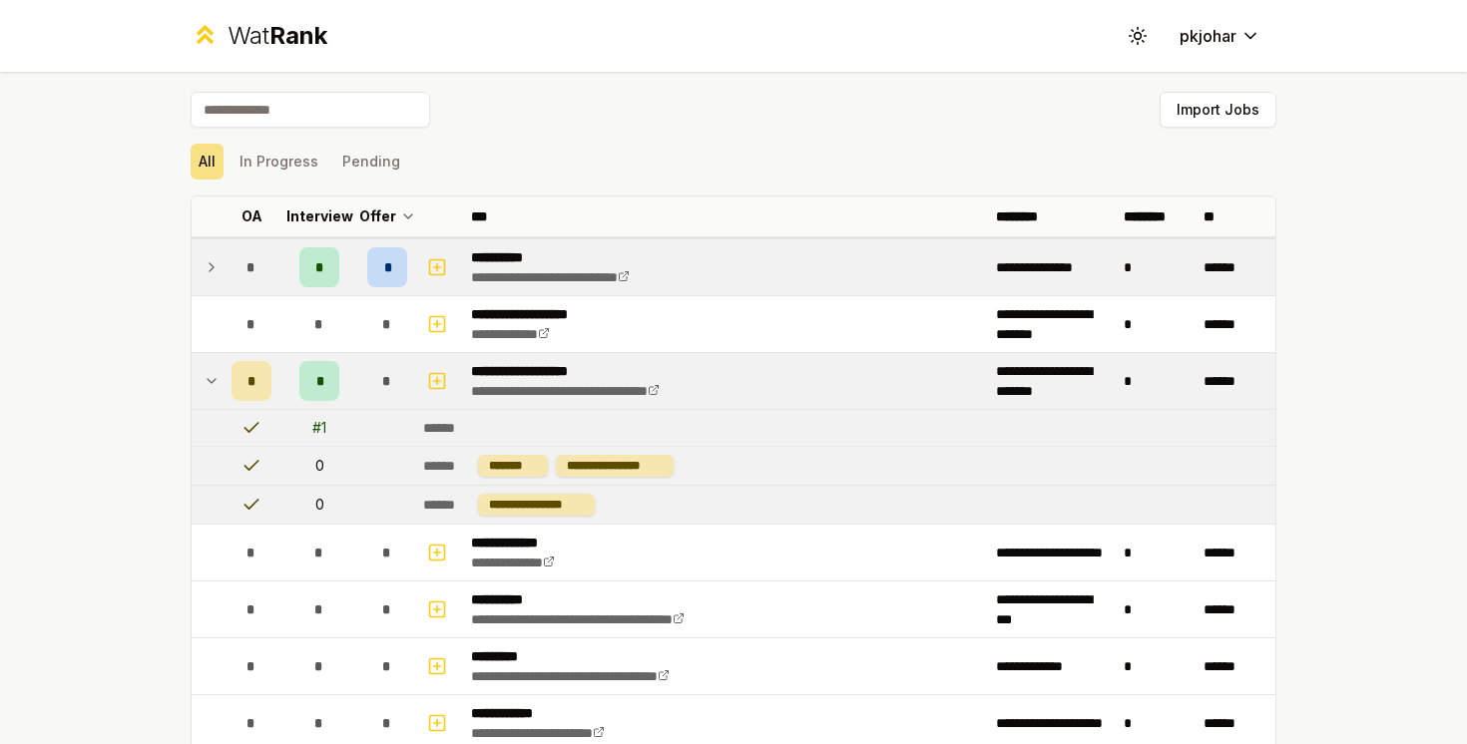
click at [214, 269] on icon at bounding box center [212, 267] width 16 height 24
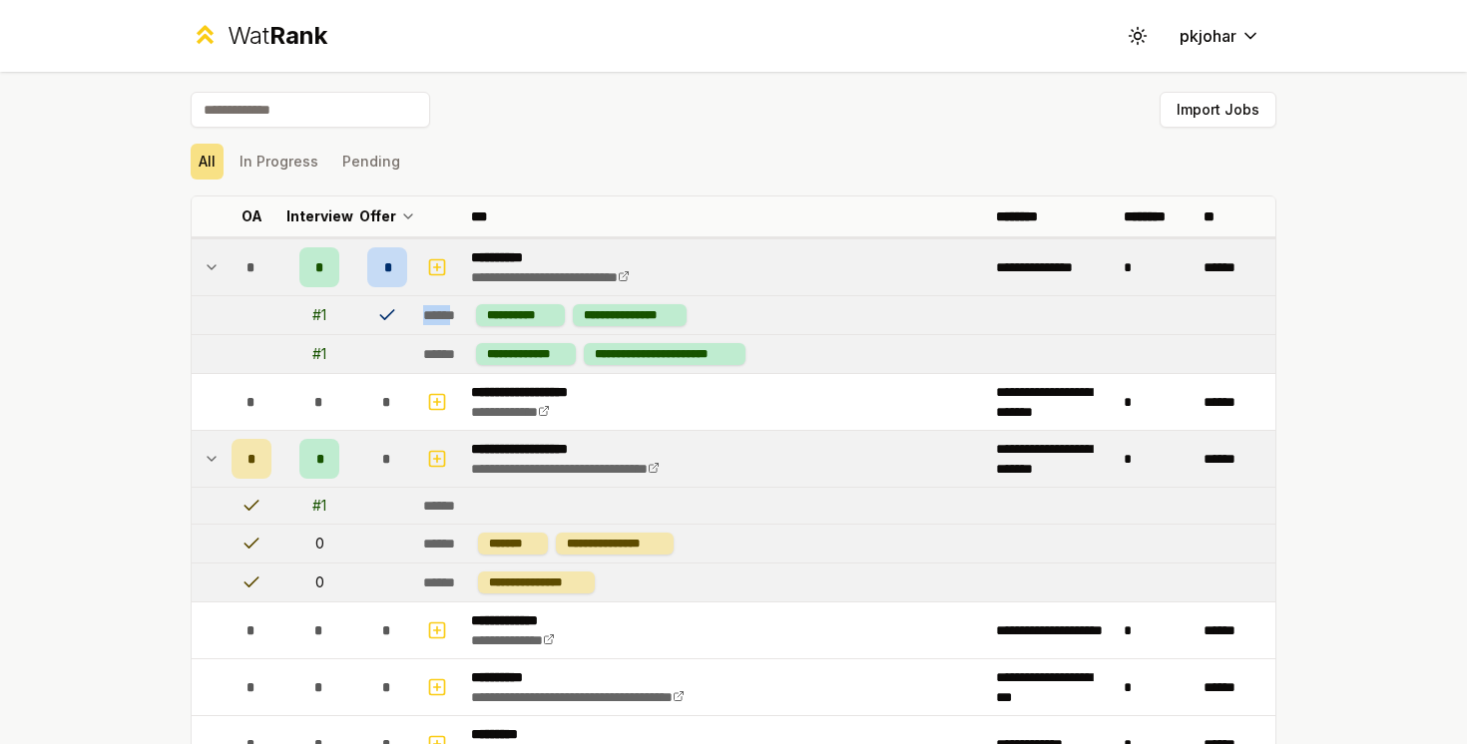
drag, startPoint x: 420, startPoint y: 313, endPoint x: 462, endPoint y: 314, distance: 41.9
click at [462, 314] on td "**********" at bounding box center [845, 315] width 860 height 38
click at [462, 314] on div "******" at bounding box center [445, 315] width 45 height 20
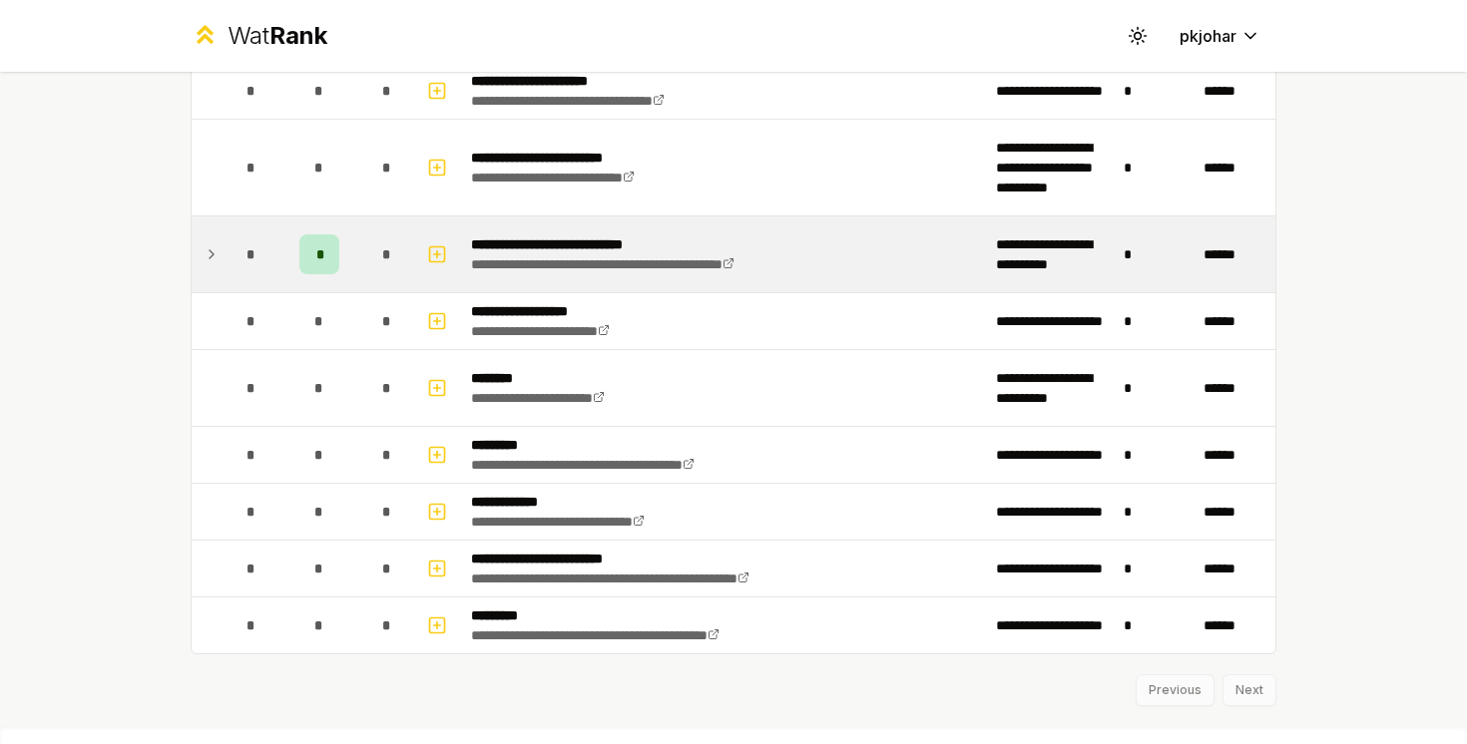
scroll to position [2035, 0]
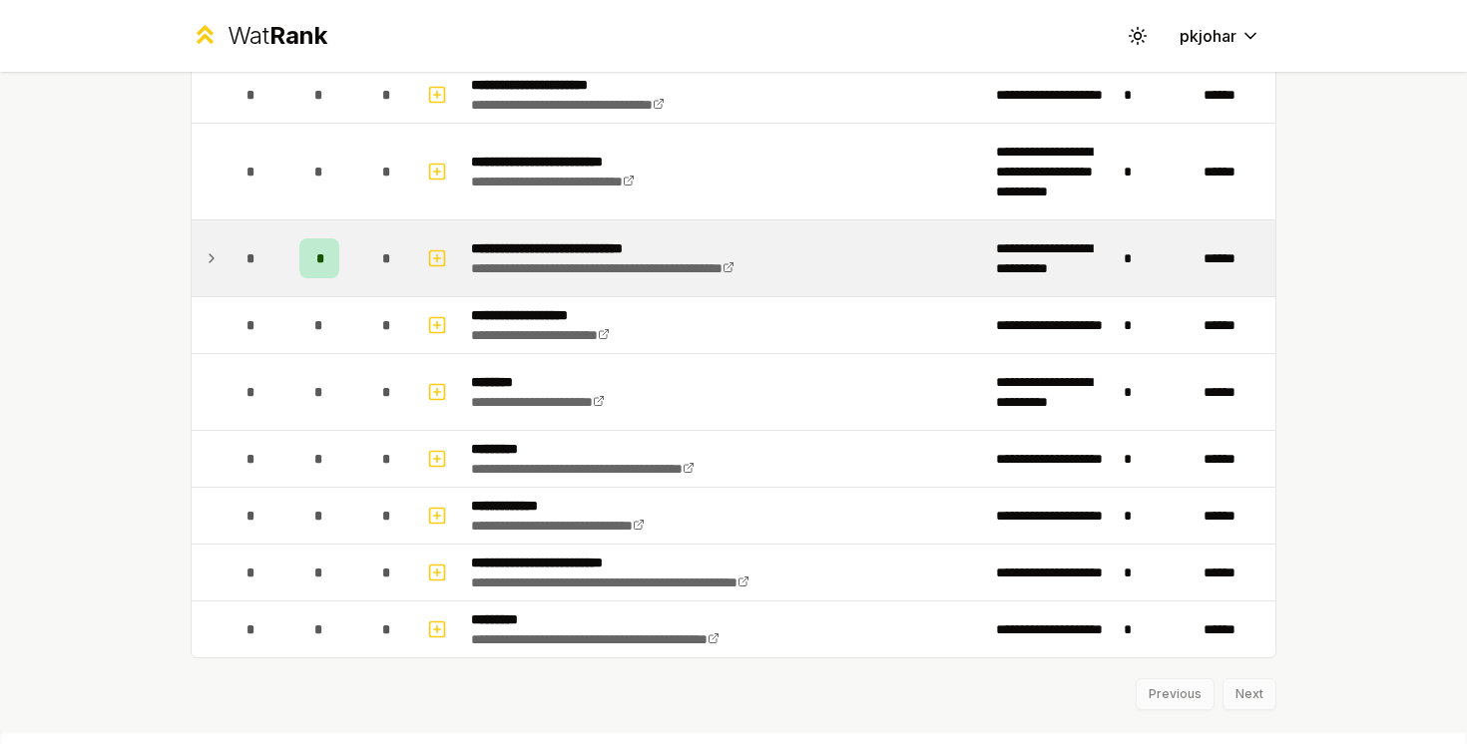
click at [314, 261] on div "*" at bounding box center [319, 258] width 40 height 40
